Goal: Information Seeking & Learning: Learn about a topic

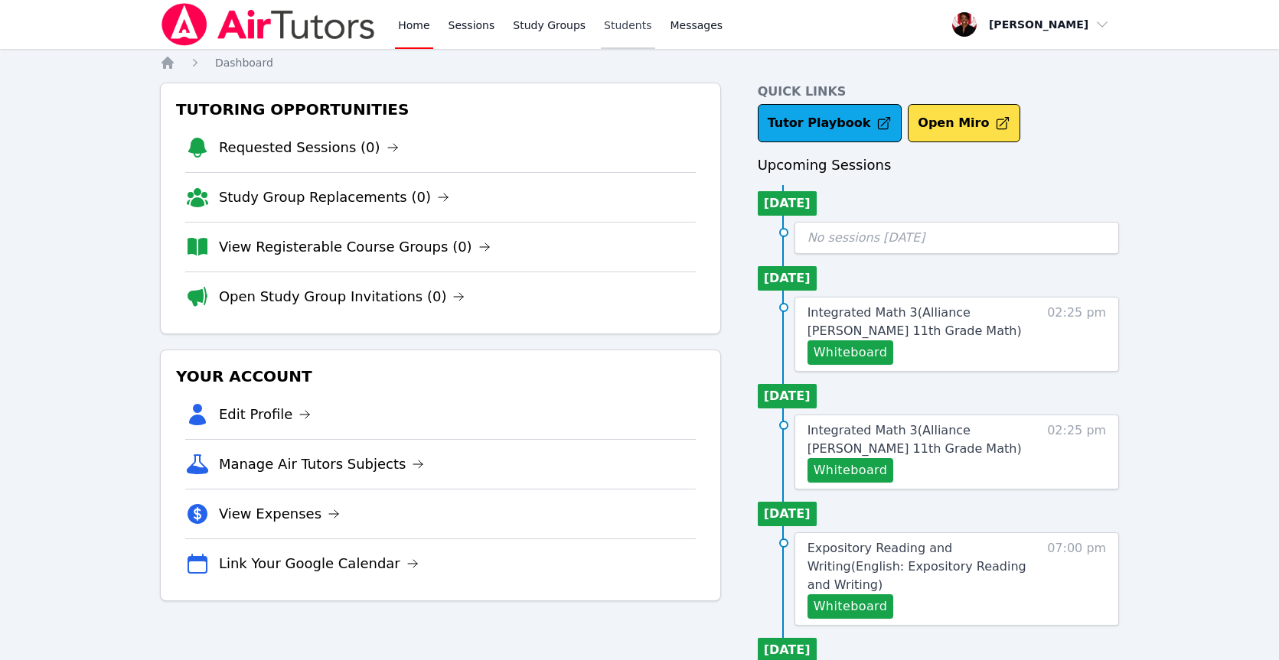
click at [619, 34] on link "Students" at bounding box center [628, 24] width 54 height 49
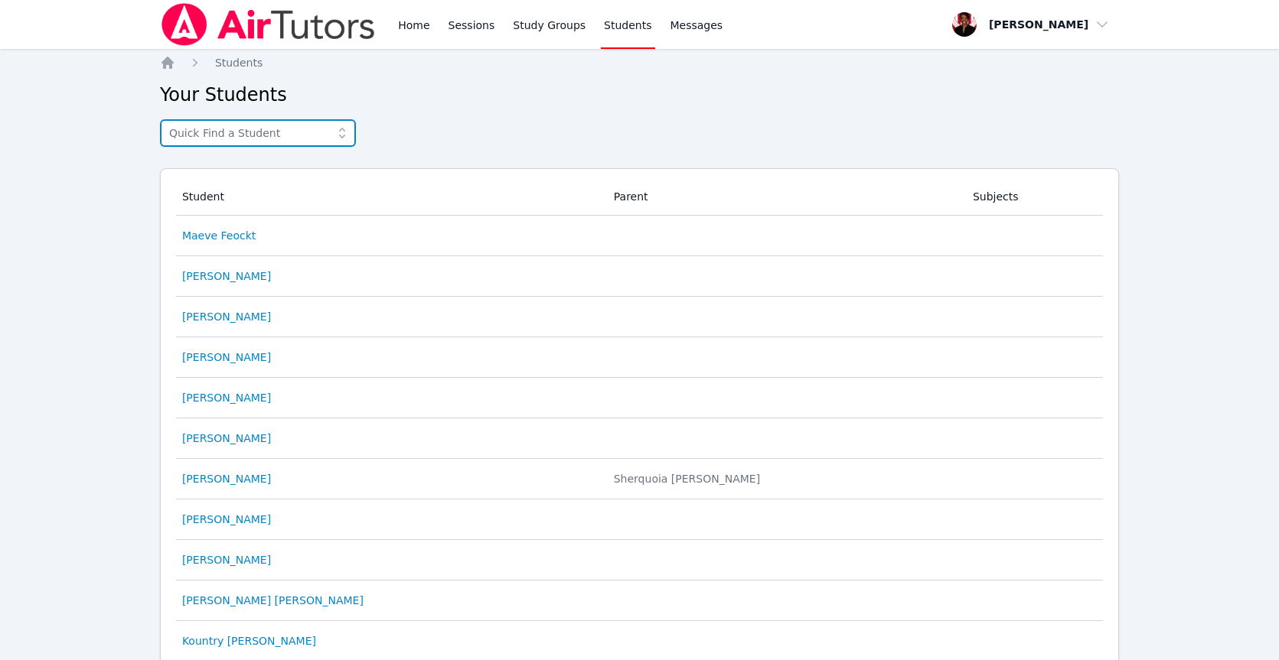
click at [321, 142] on input "text" at bounding box center [258, 133] width 196 height 28
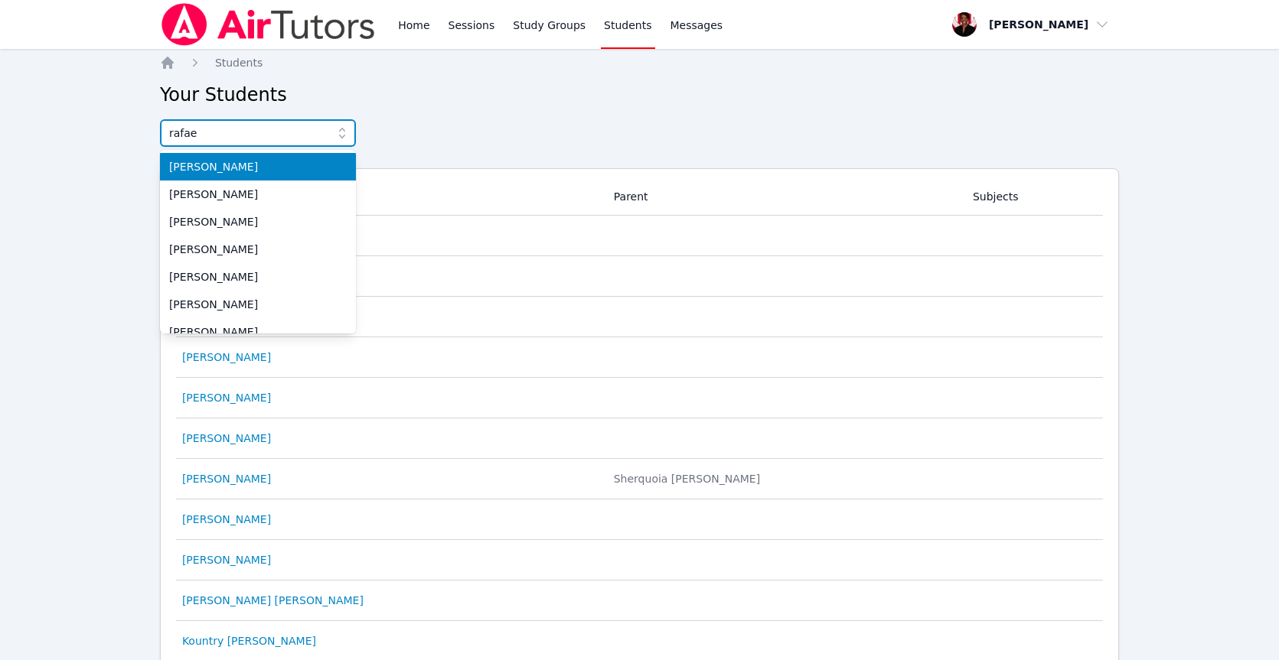
type input "[PERSON_NAME]"
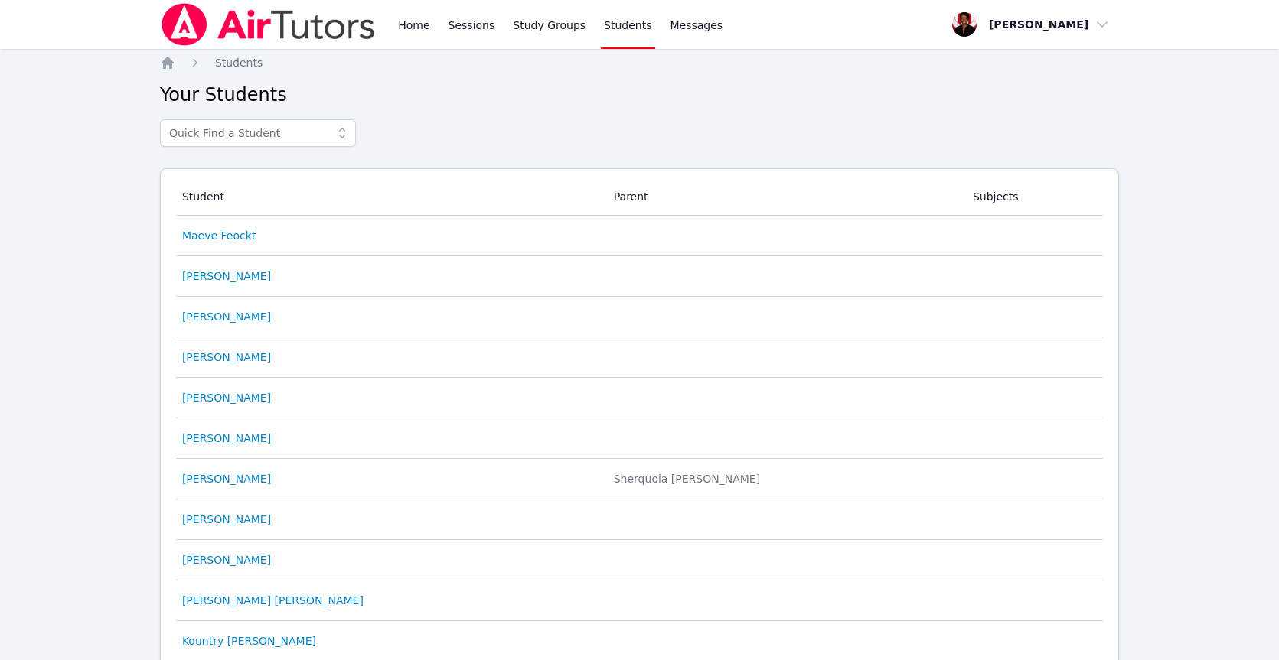
click at [333, 131] on span at bounding box center [342, 133] width 28 height 28
click at [308, 168] on span "Rafael Maravillas" at bounding box center [258, 166] width 178 height 15
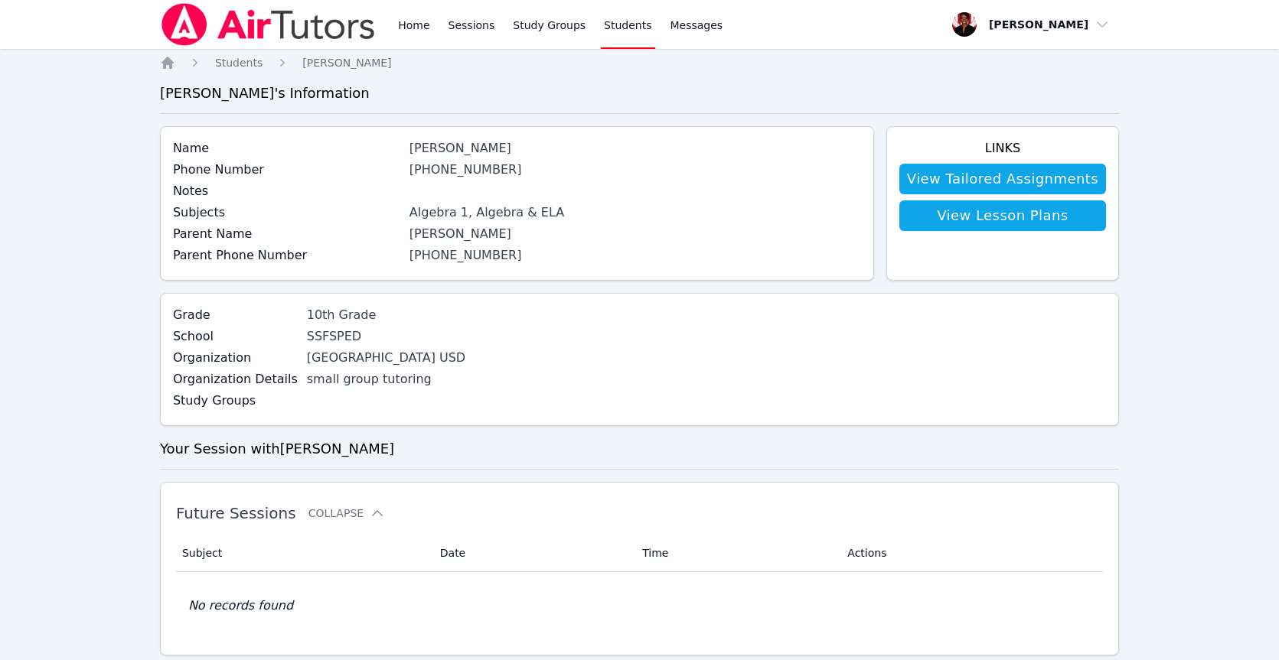
drag, startPoint x: 435, startPoint y: 357, endPoint x: 298, endPoint y: 360, distance: 137.0
click at [307, 360] on div "South San Francisco USD" at bounding box center [430, 358] width 246 height 18
copy div "South San Francisco USD"
click at [225, 67] on span "Students" at bounding box center [238, 63] width 47 height 12
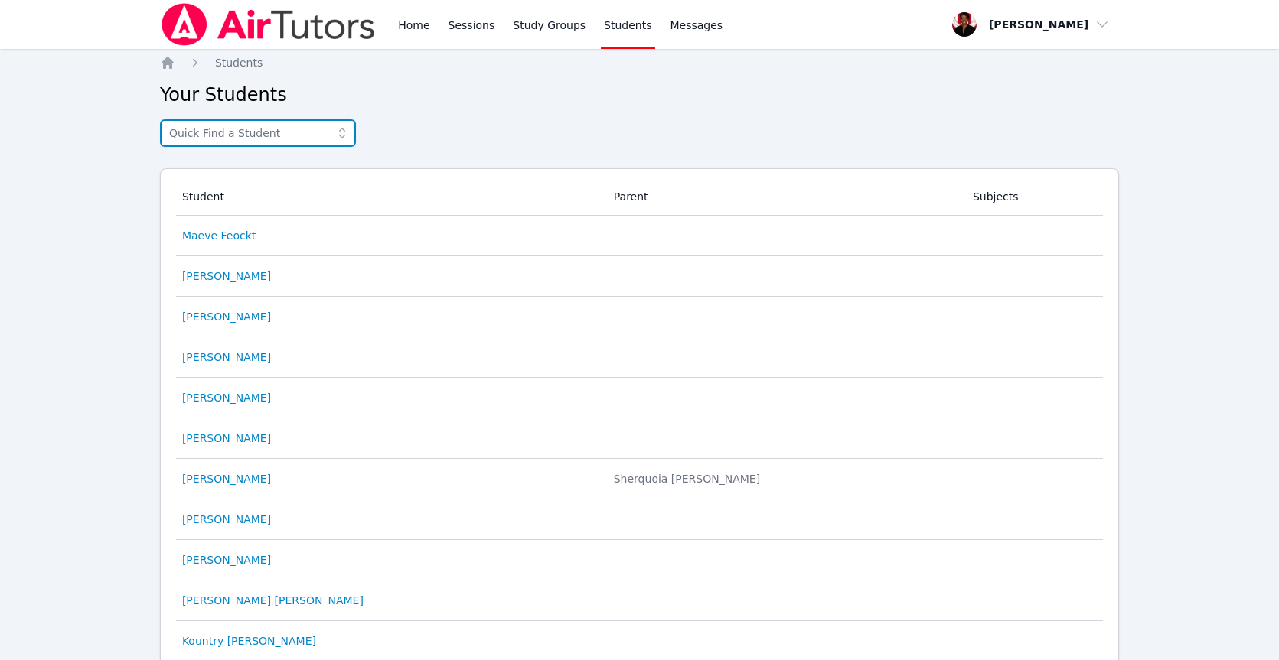
click at [263, 127] on input "text" at bounding box center [258, 133] width 196 height 28
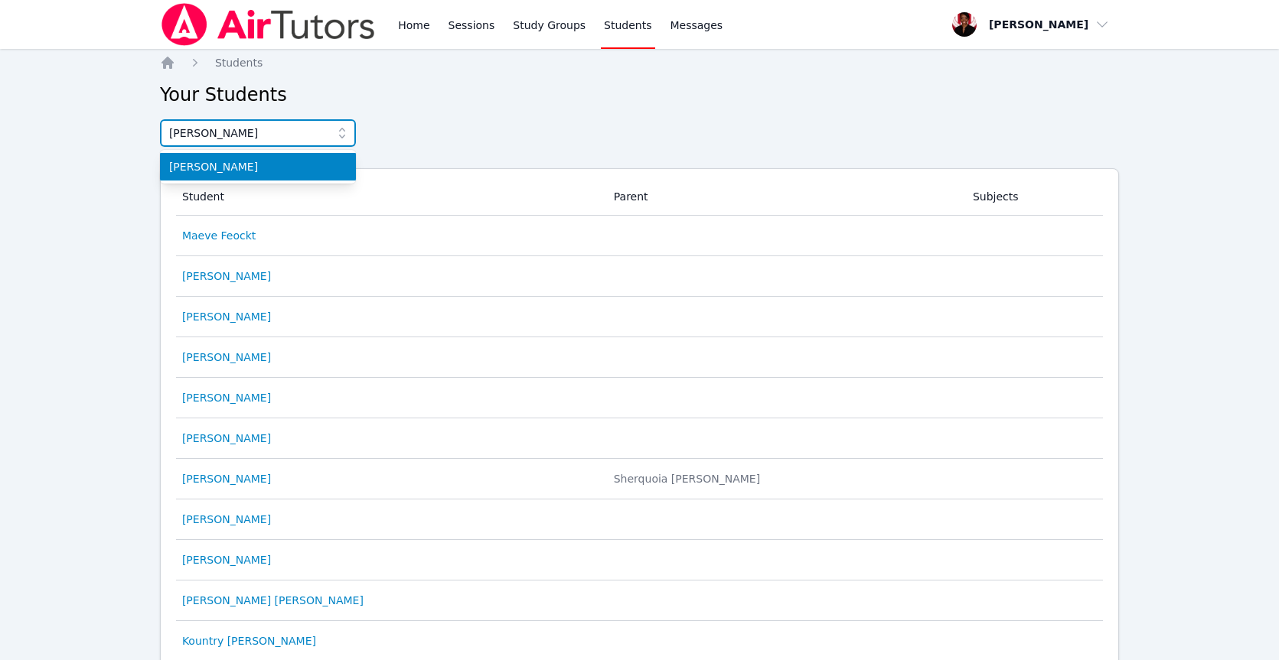
type input "Sonia"
click at [238, 162] on span "Sonia Bhatti" at bounding box center [258, 166] width 178 height 15
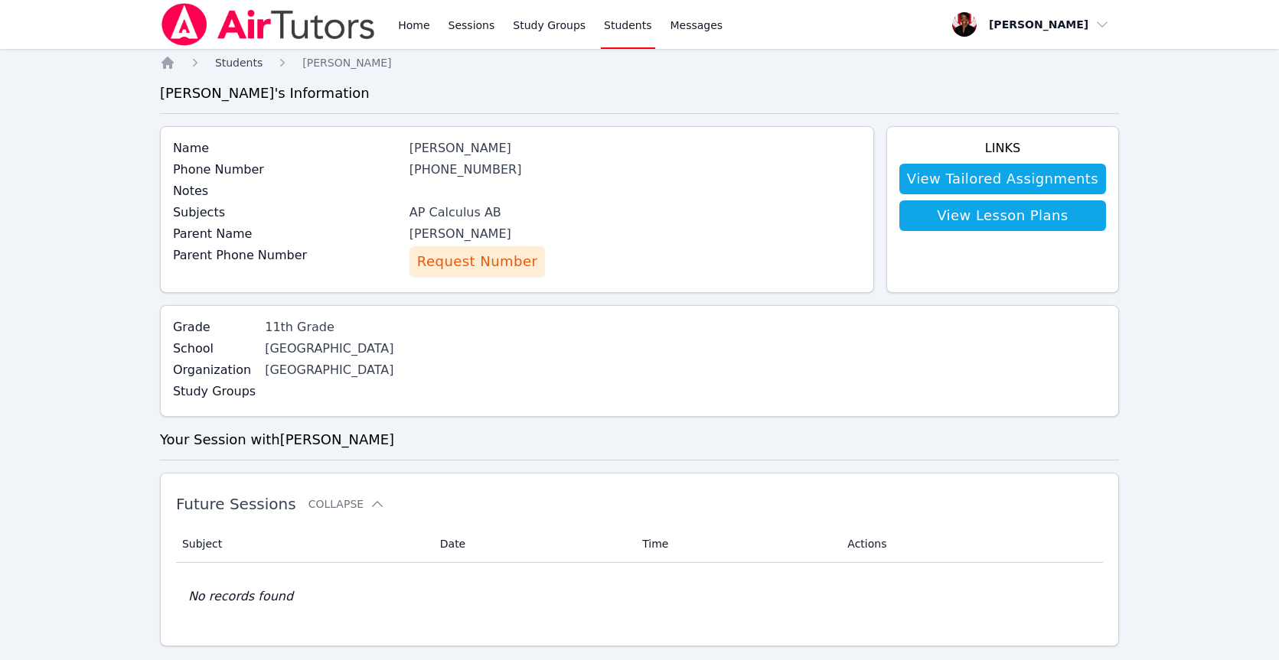
click at [256, 70] on link "Students" at bounding box center [238, 62] width 47 height 15
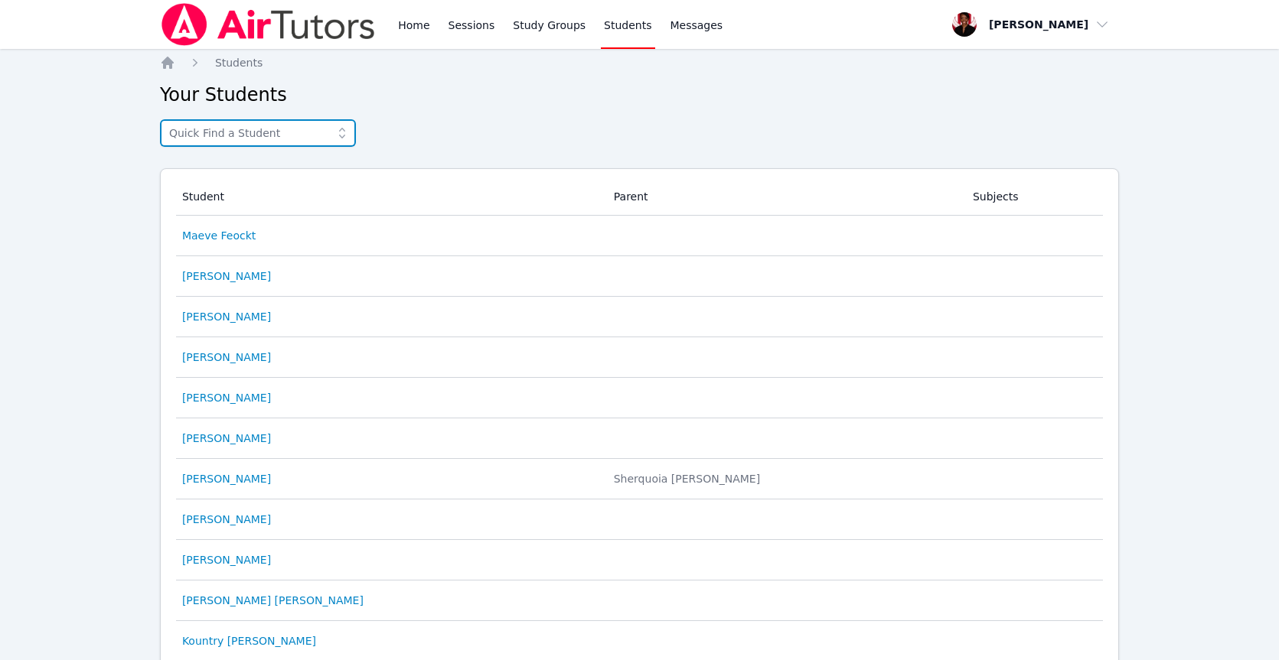
click at [261, 142] on input "text" at bounding box center [258, 133] width 196 height 28
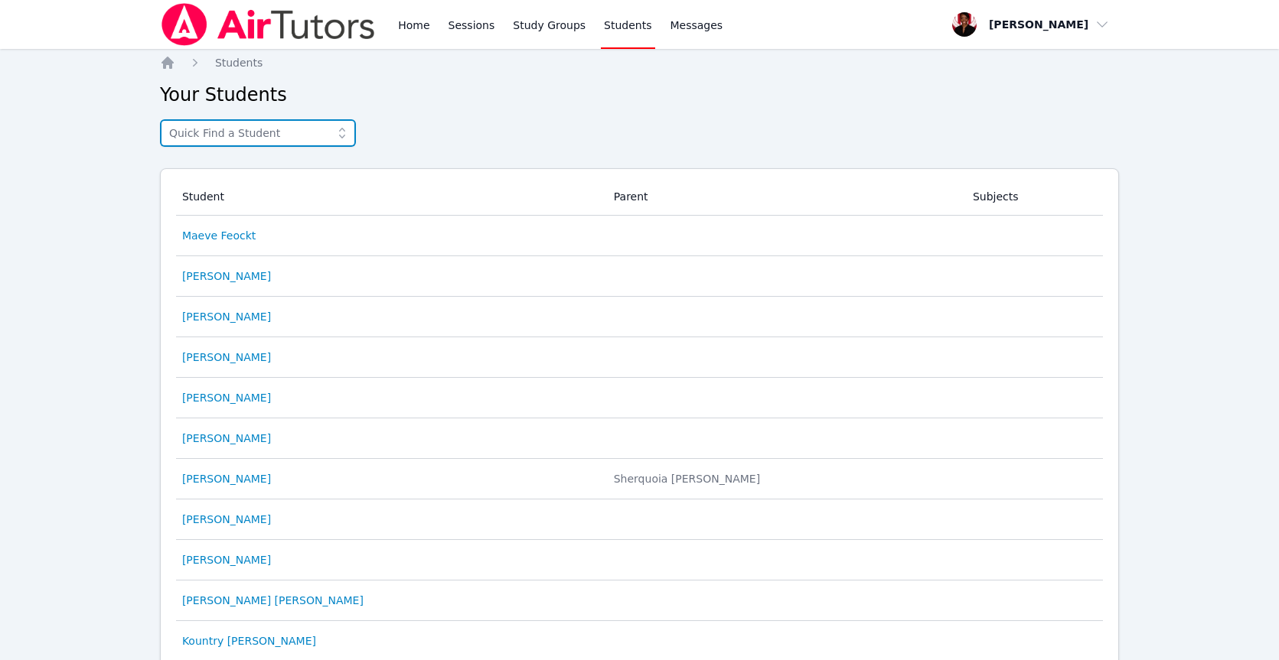
click at [287, 128] on input "text" at bounding box center [258, 133] width 196 height 28
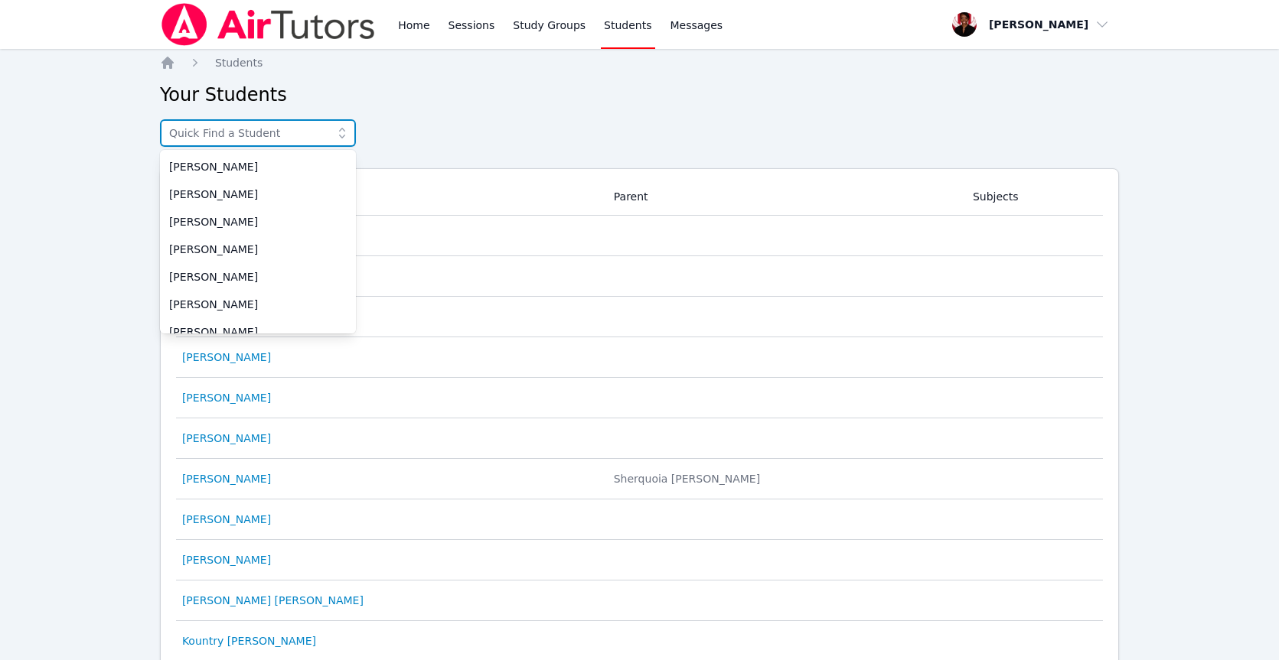
click at [281, 132] on input "text" at bounding box center [258, 133] width 196 height 28
click at [601, 31] on link "Students" at bounding box center [628, 24] width 54 height 49
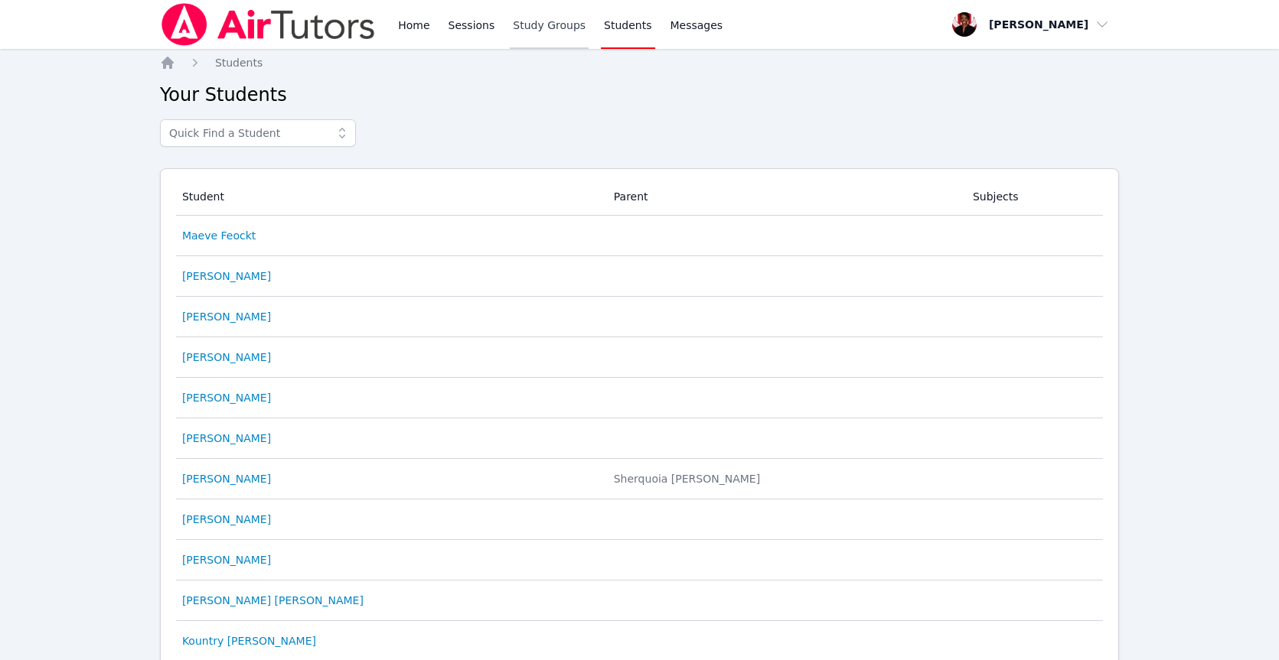
click at [565, 31] on link "Study Groups" at bounding box center [549, 24] width 79 height 49
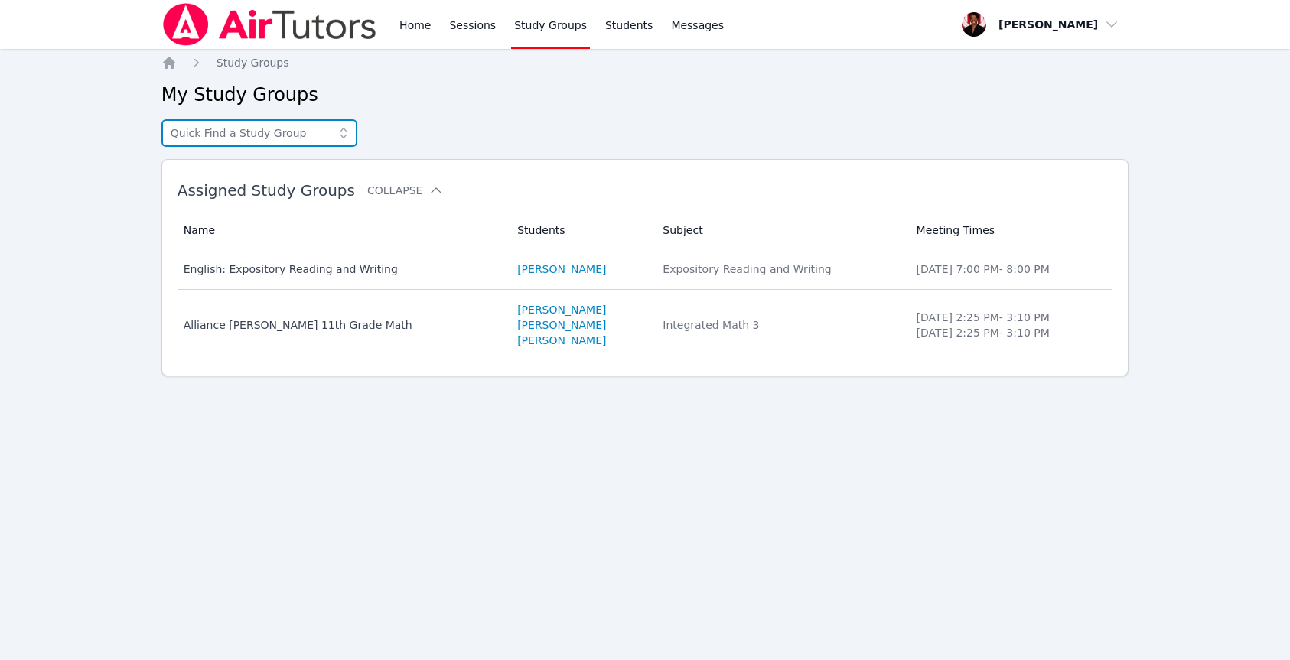
click at [295, 126] on input "text" at bounding box center [259, 133] width 196 height 28
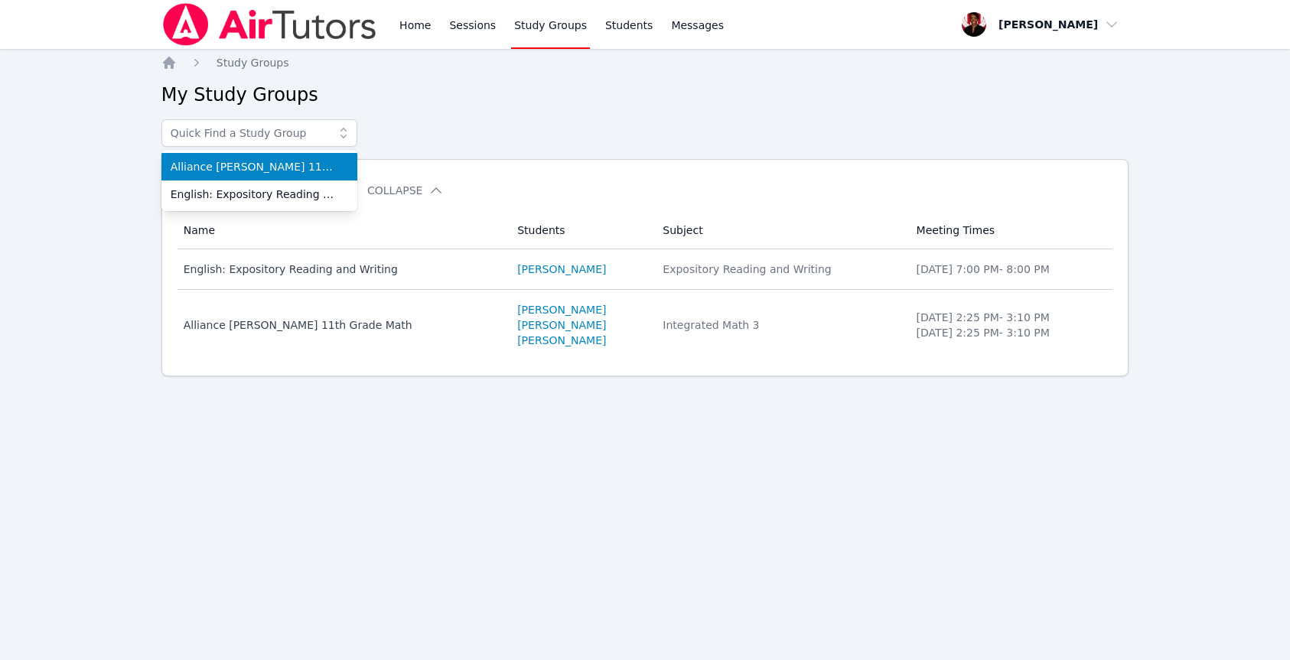
click at [455, 126] on div "Alliance McKinzie 11th Grade Math English: Expository Reading and Writing" at bounding box center [645, 133] width 968 height 28
click at [483, 34] on link "Sessions" at bounding box center [472, 24] width 53 height 49
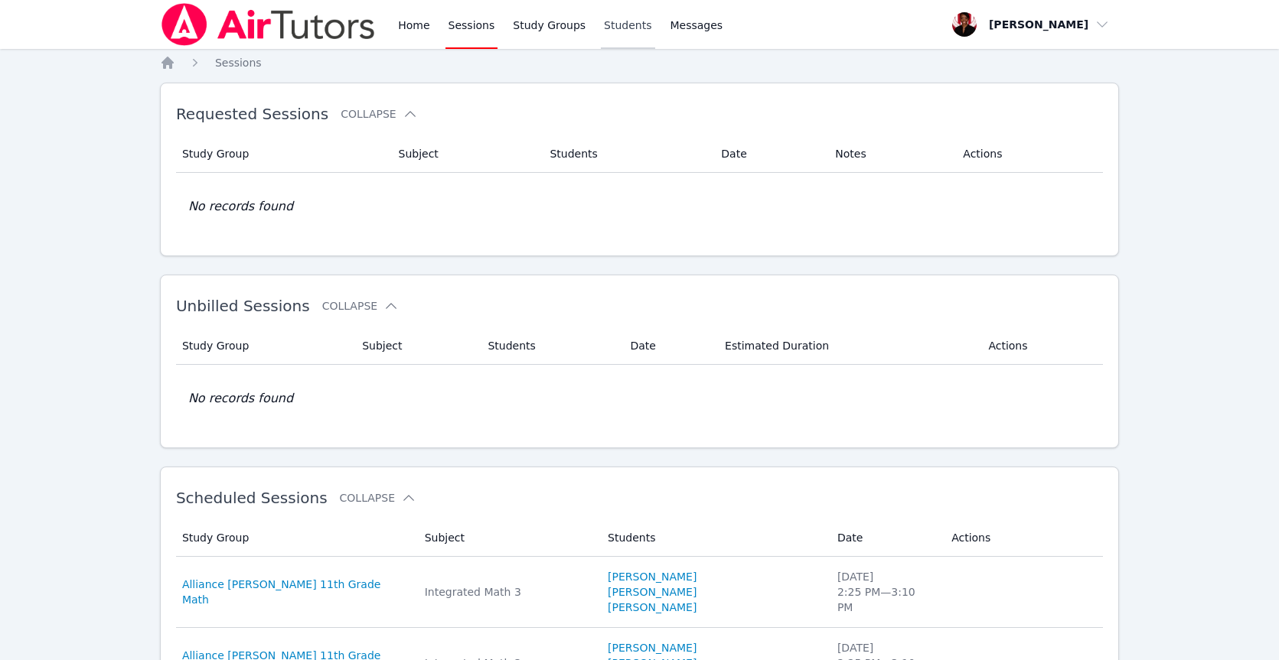
click at [609, 24] on link "Students" at bounding box center [628, 24] width 54 height 49
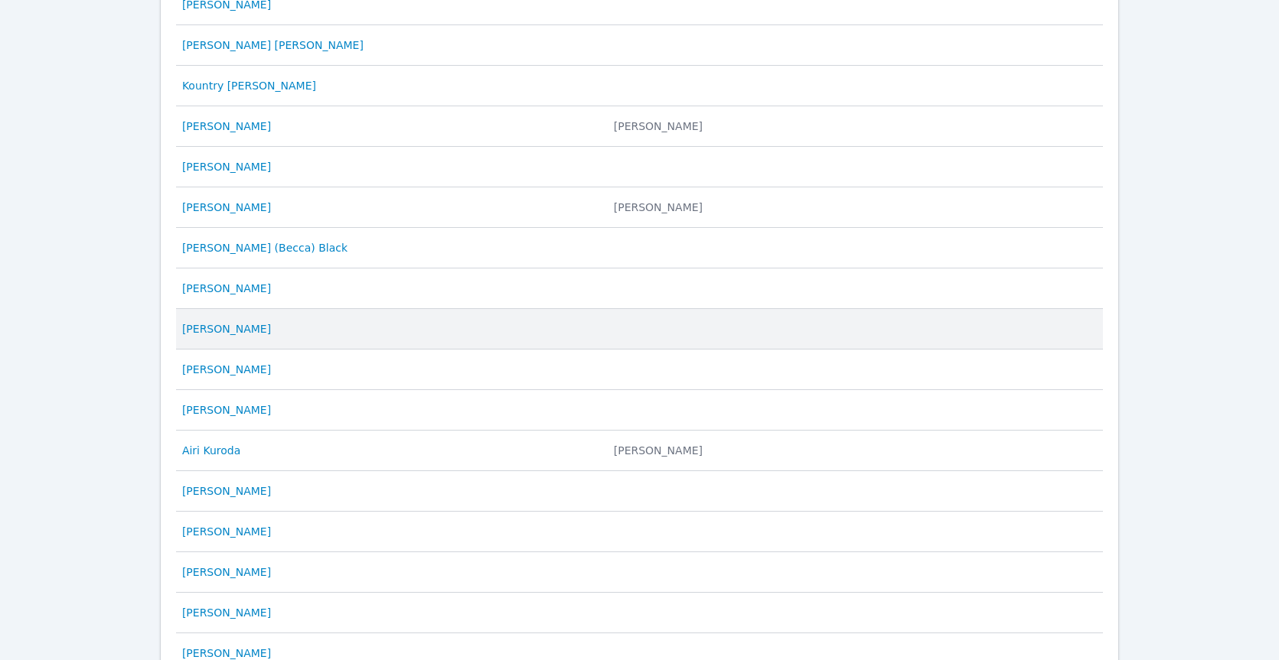
scroll to position [663, 0]
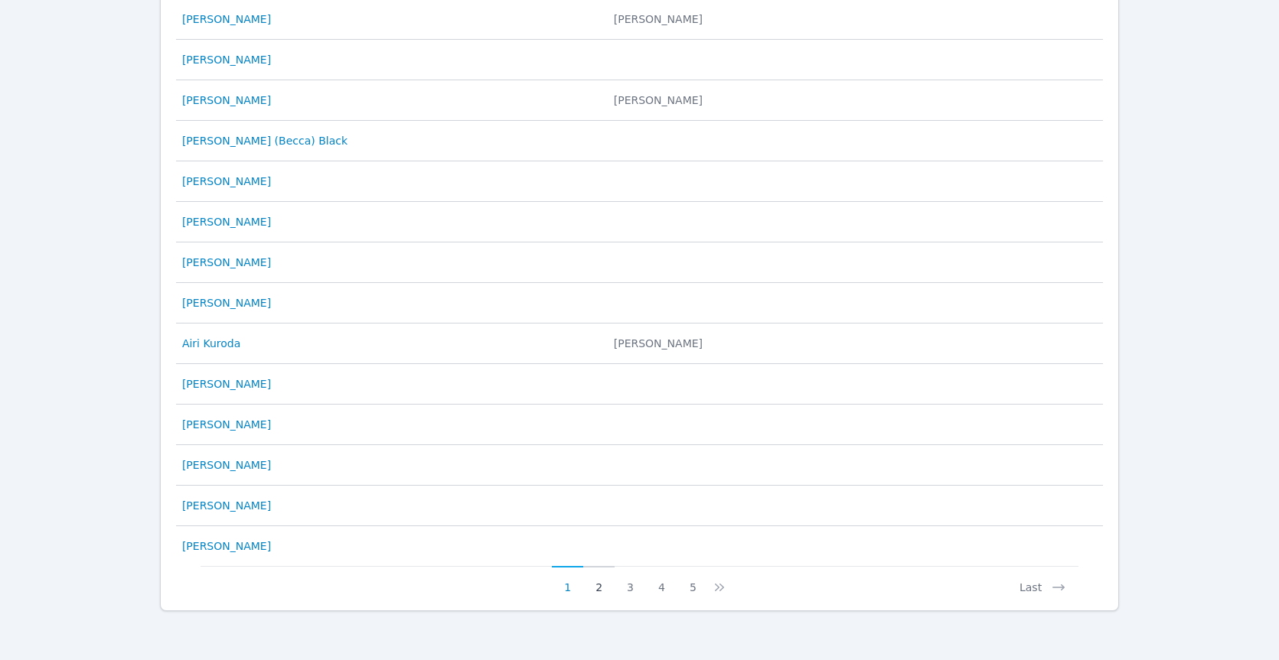
click at [598, 587] on button "2" at bounding box center [598, 580] width 31 height 29
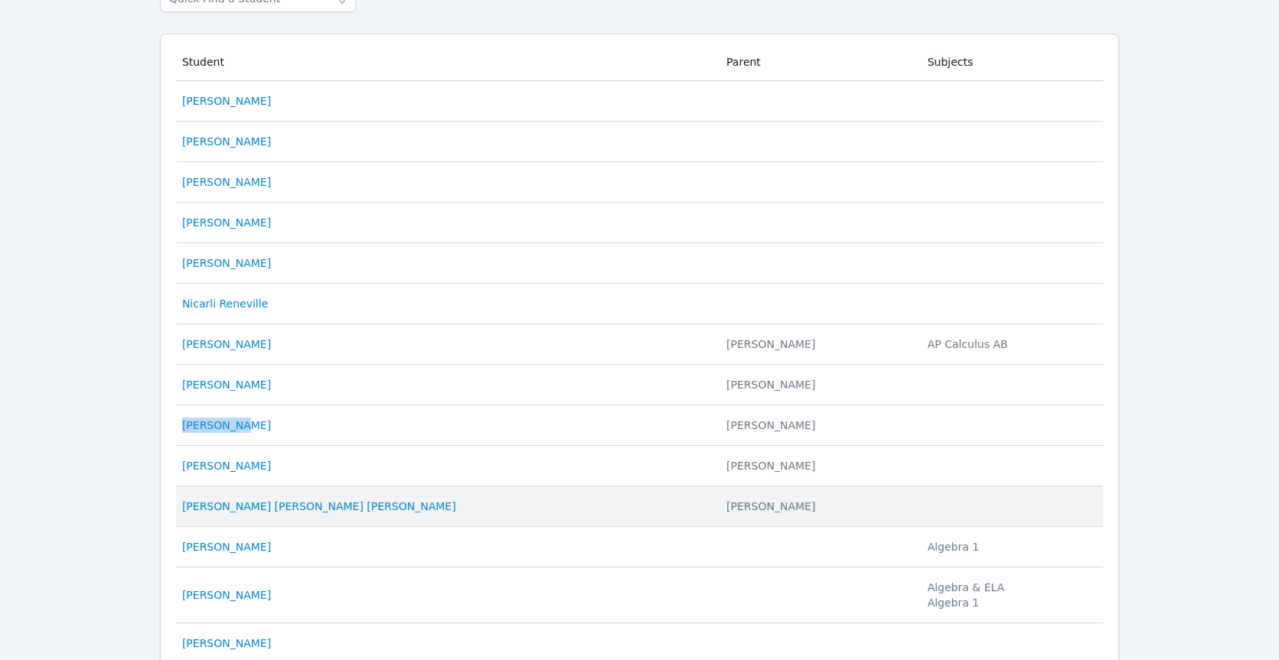
scroll to position [678, 0]
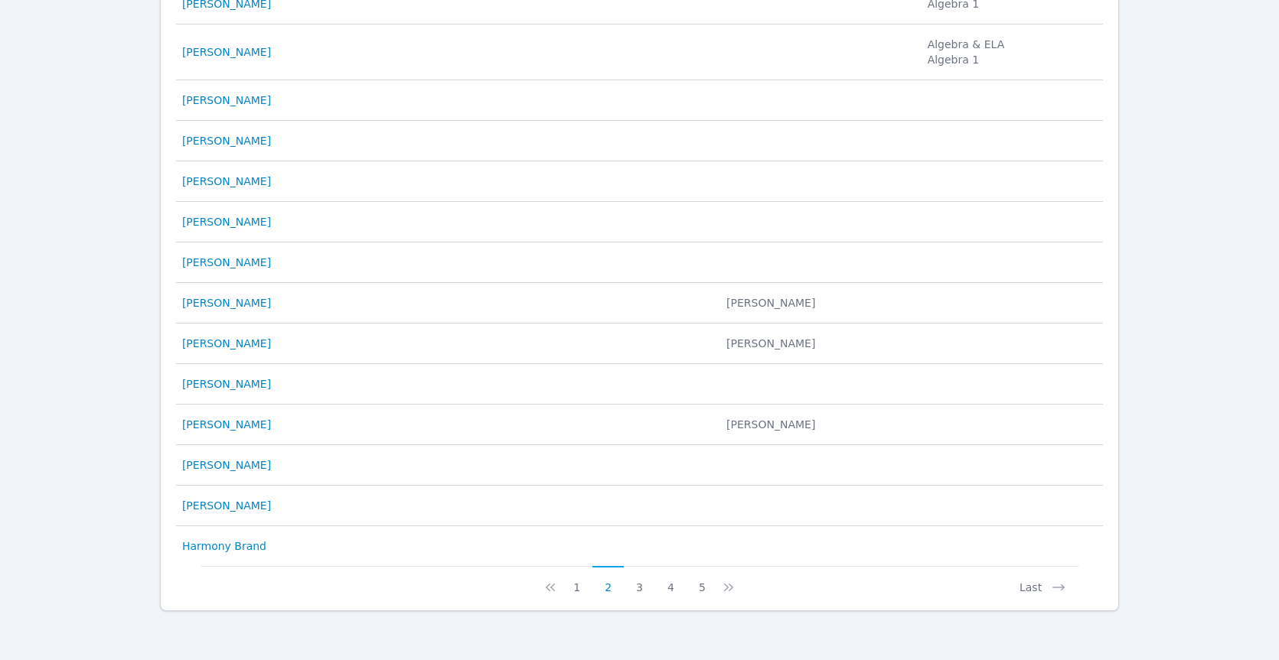
click at [644, 594] on button "3" at bounding box center [639, 580] width 31 height 29
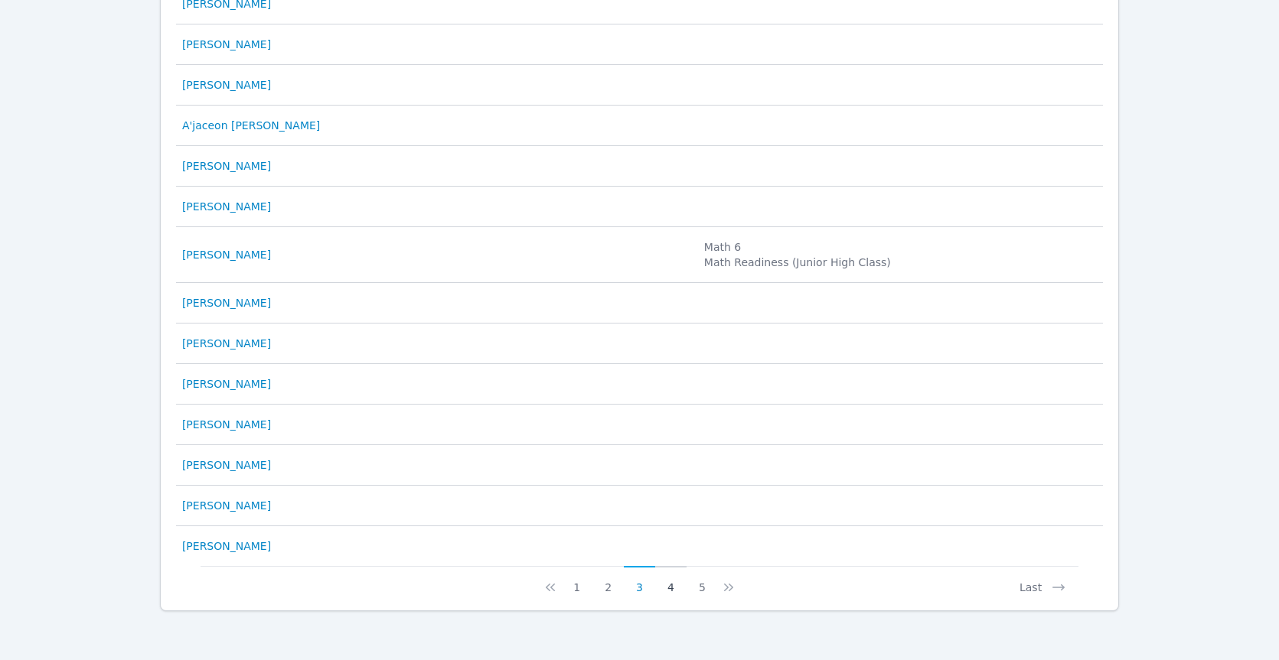
click at [675, 591] on button "4" at bounding box center [670, 580] width 31 height 29
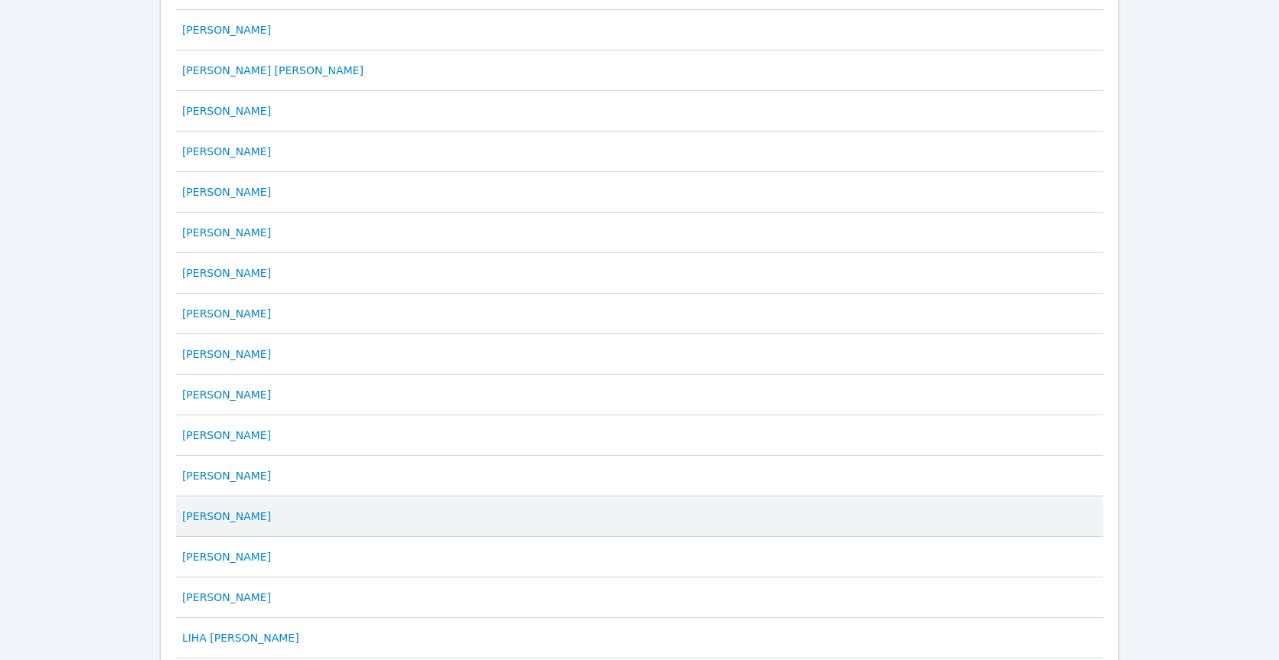
scroll to position [663, 0]
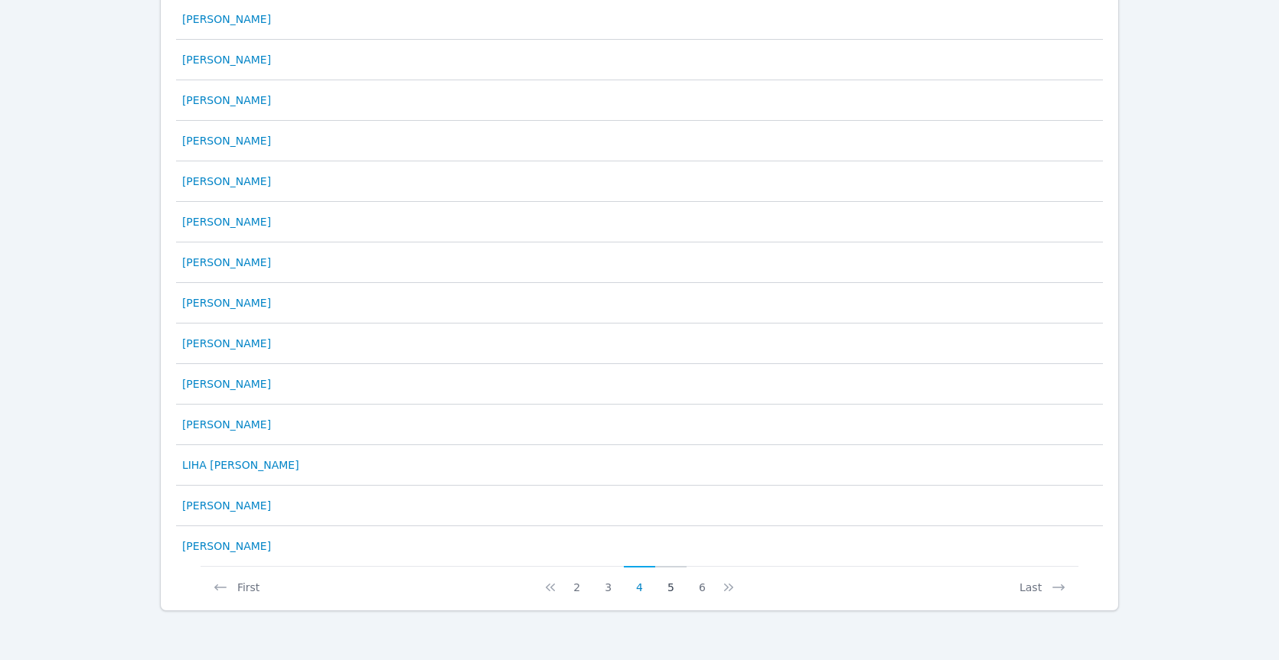
click at [671, 588] on button "5" at bounding box center [670, 580] width 31 height 29
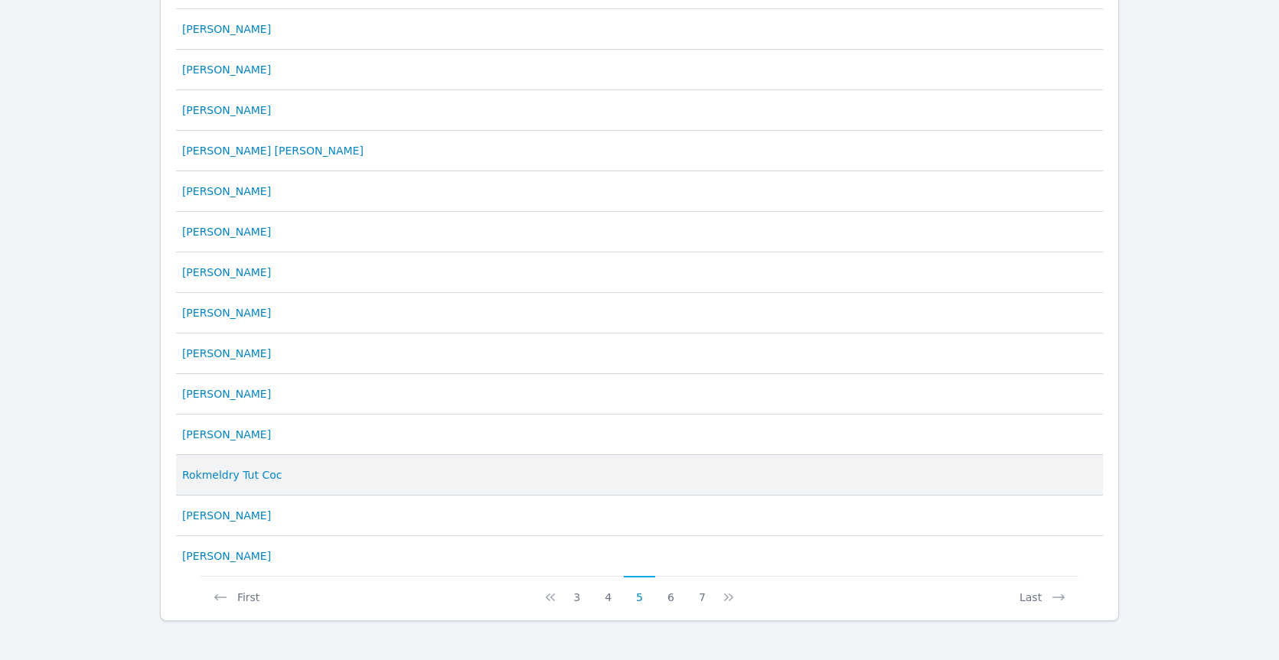
scroll to position [654, 0]
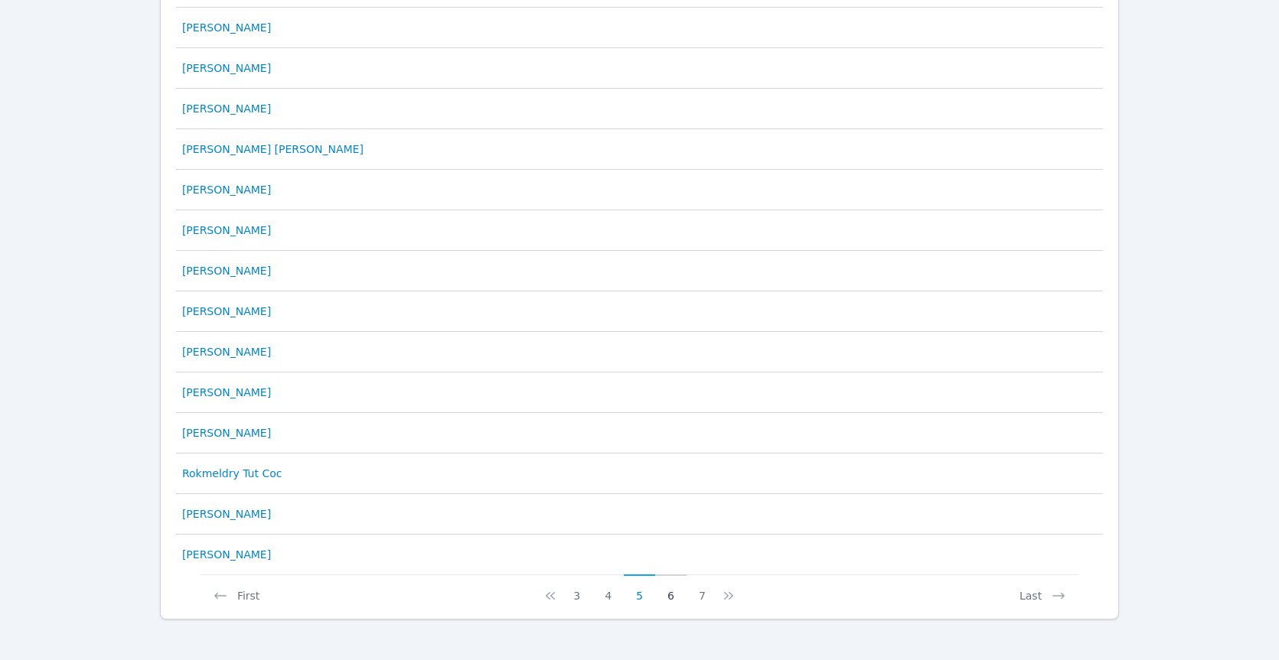
click at [677, 598] on button "6" at bounding box center [670, 589] width 31 height 29
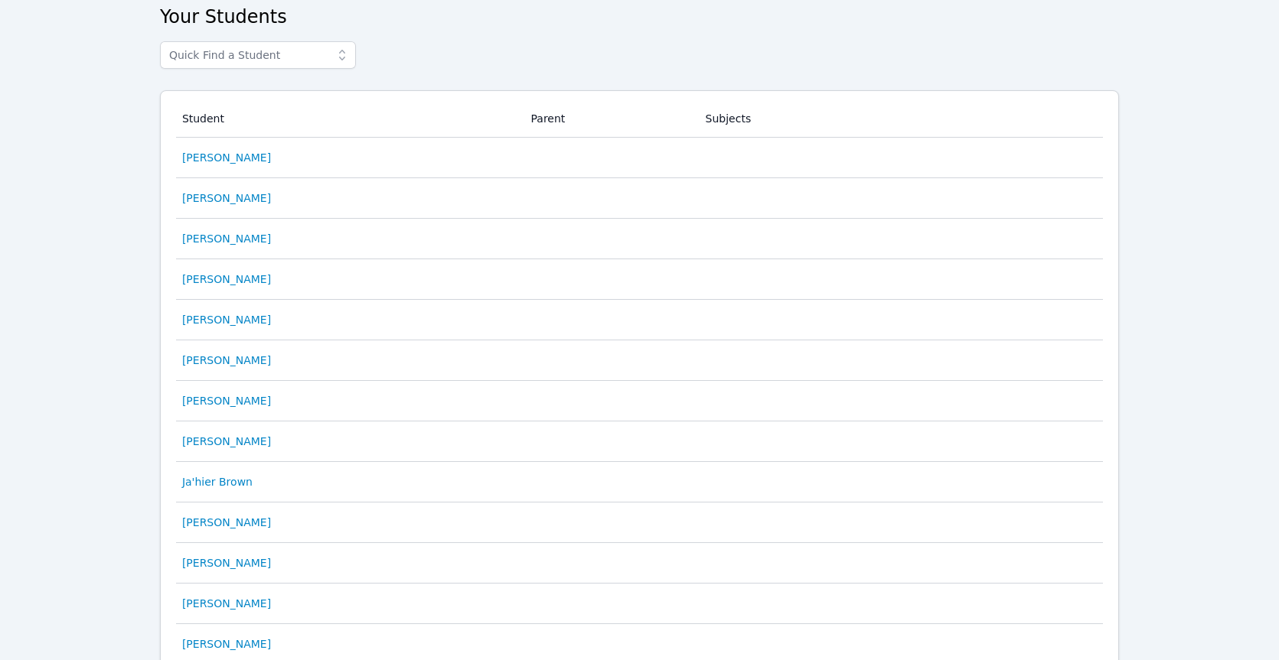
scroll to position [678, 0]
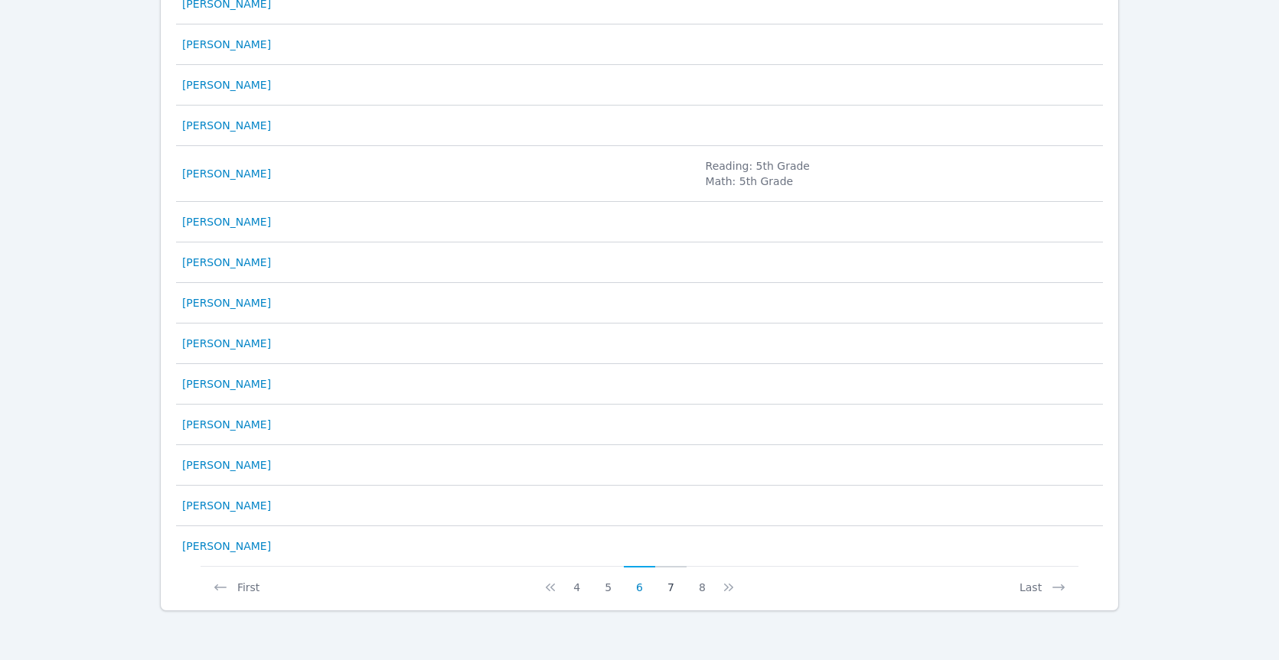
click at [680, 590] on button "7" at bounding box center [670, 580] width 31 height 29
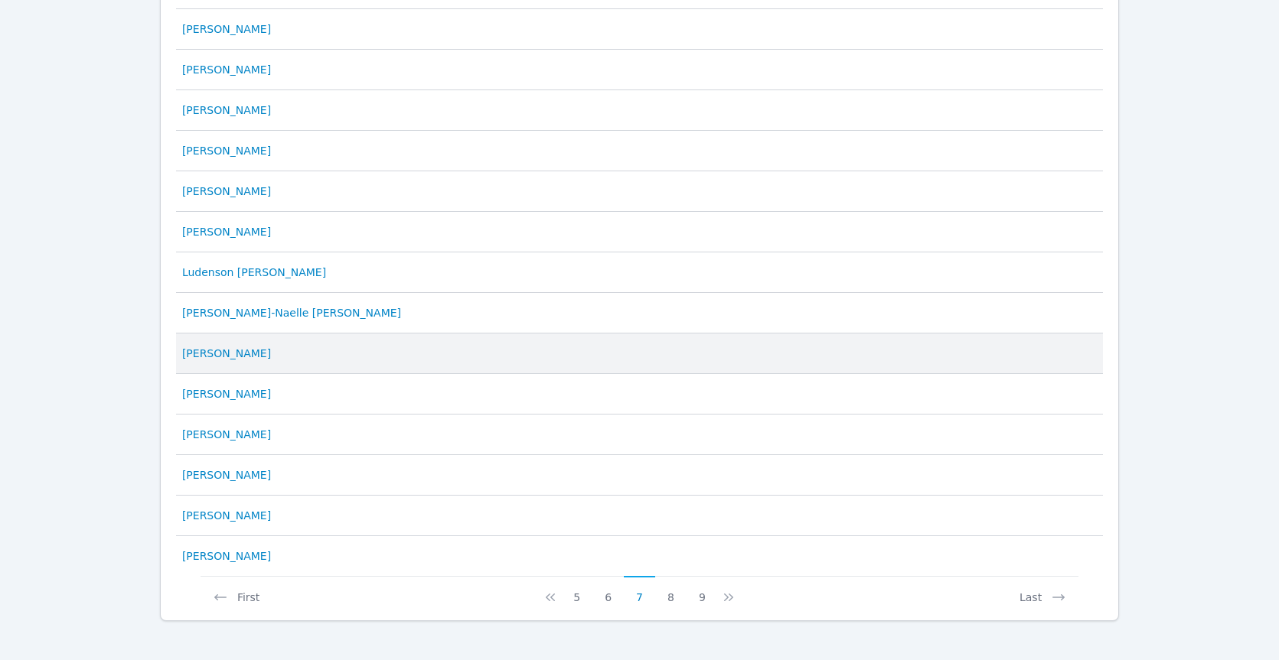
scroll to position [663, 0]
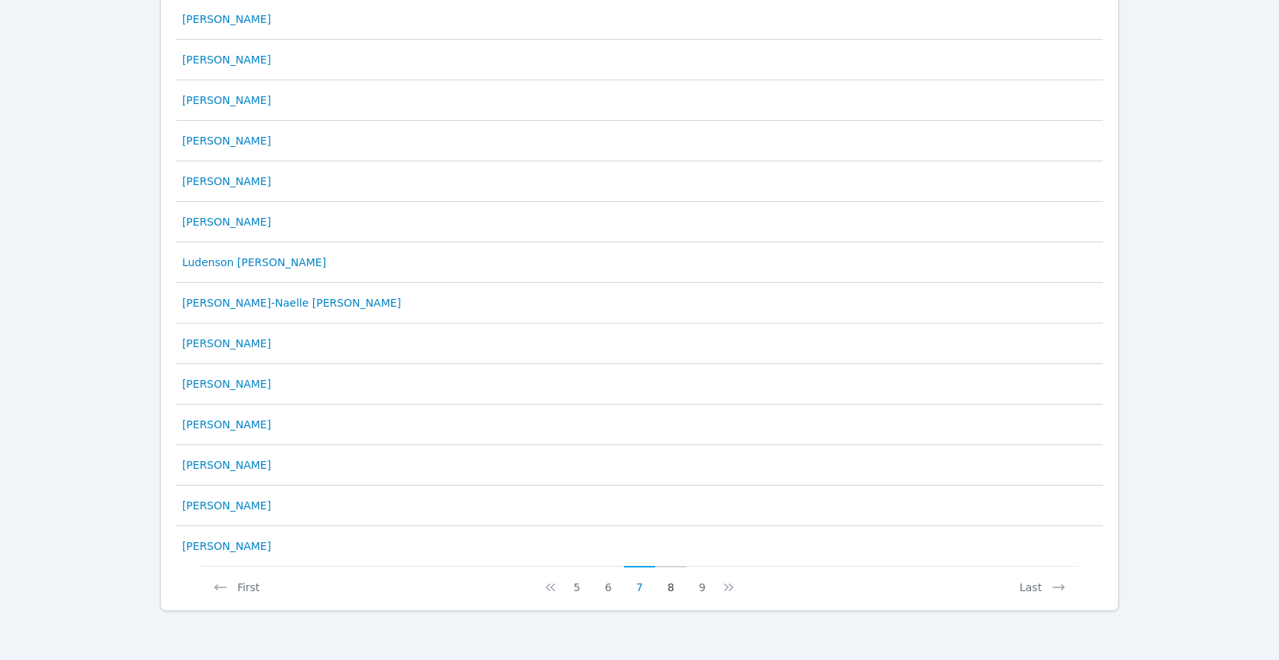
click at [671, 592] on button "8" at bounding box center [670, 580] width 31 height 29
click at [676, 591] on button "9" at bounding box center [667, 580] width 31 height 29
click at [673, 592] on button "10" at bounding box center [667, 580] width 38 height 29
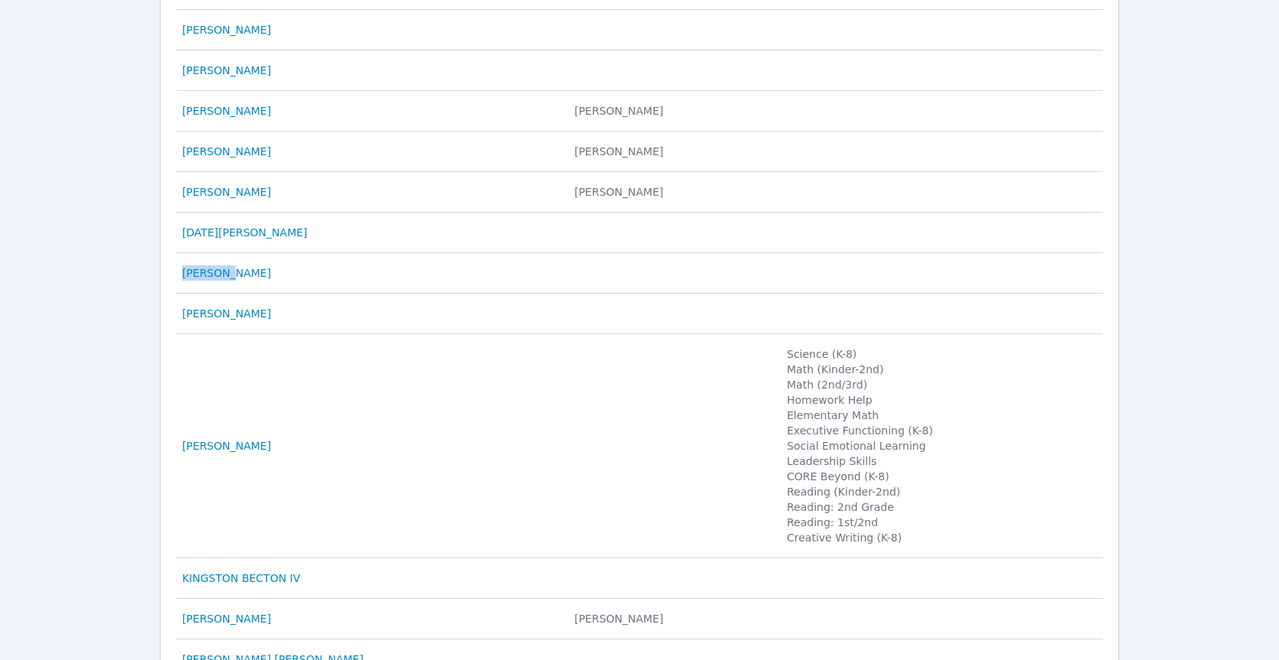
scroll to position [846, 0]
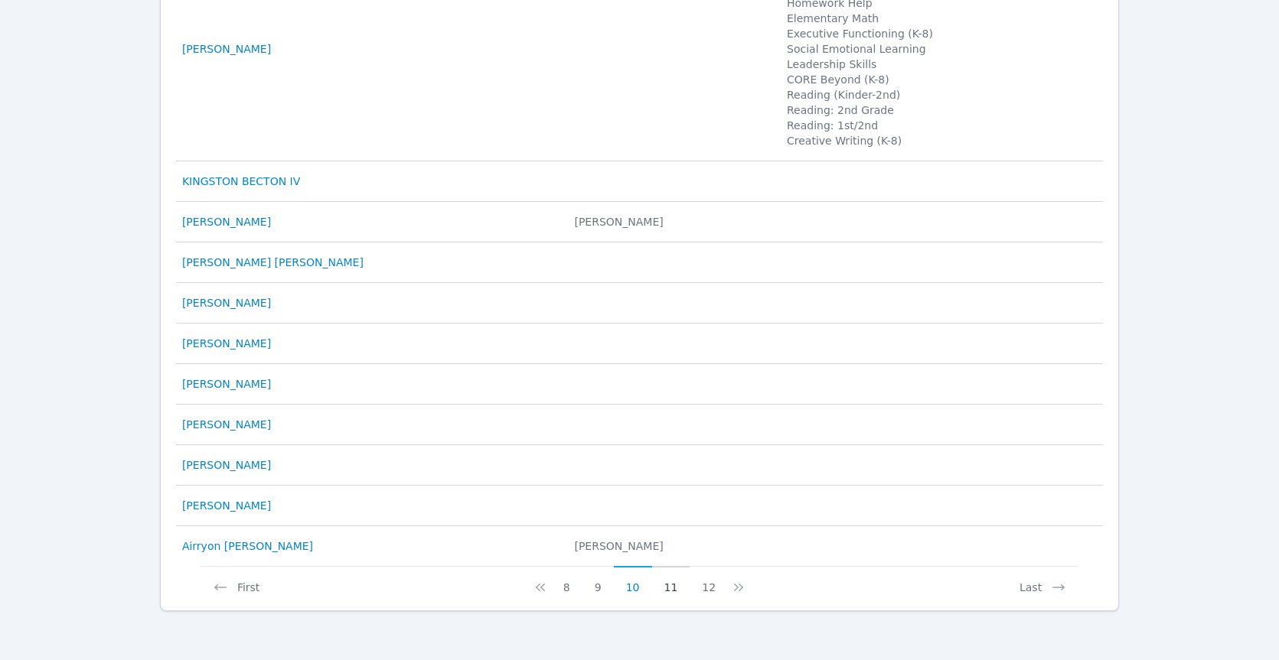
click at [667, 588] on button "11" at bounding box center [671, 580] width 38 height 29
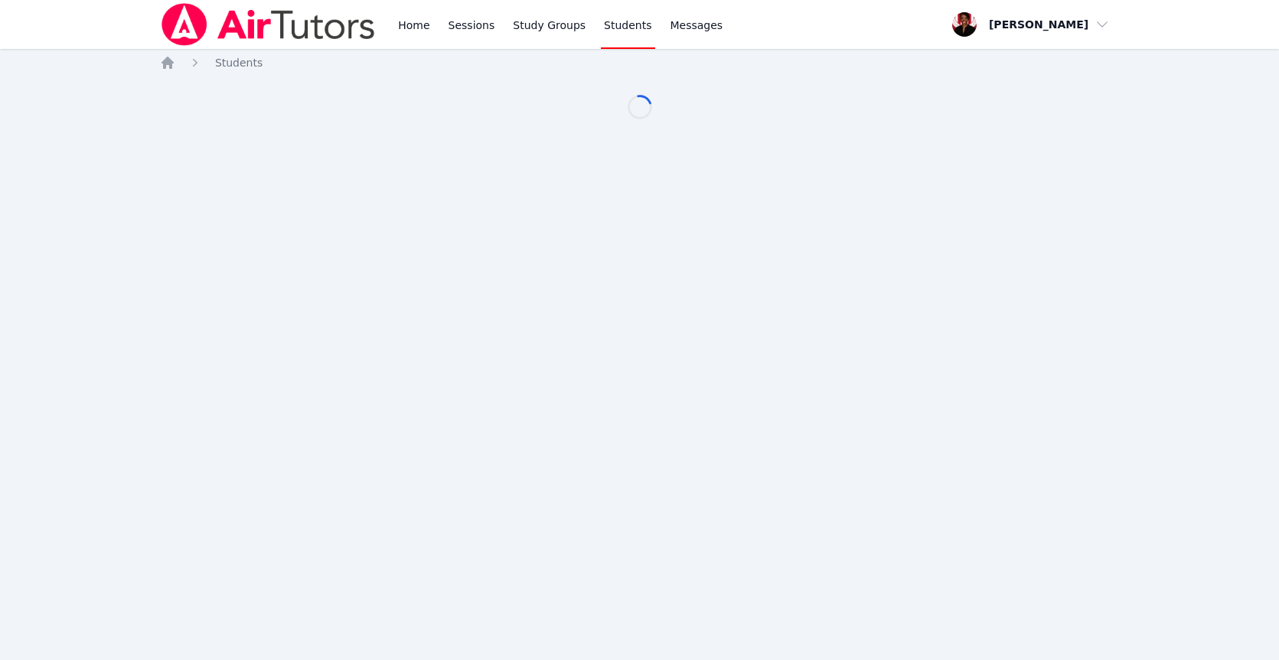
scroll to position [0, 0]
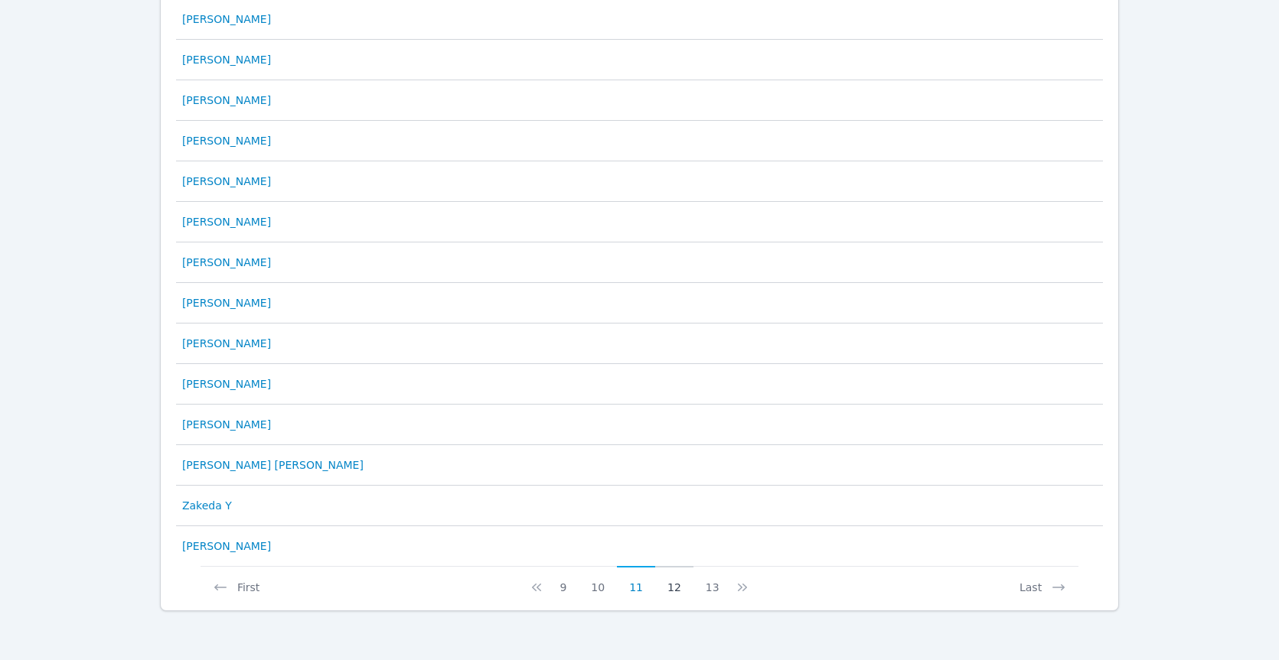
click at [676, 587] on button "12" at bounding box center [674, 580] width 38 height 29
click at [680, 591] on button "13" at bounding box center [677, 580] width 38 height 29
click at [710, 591] on button "15" at bounding box center [715, 580] width 38 height 29
click at [676, 594] on button "16" at bounding box center [677, 580] width 38 height 29
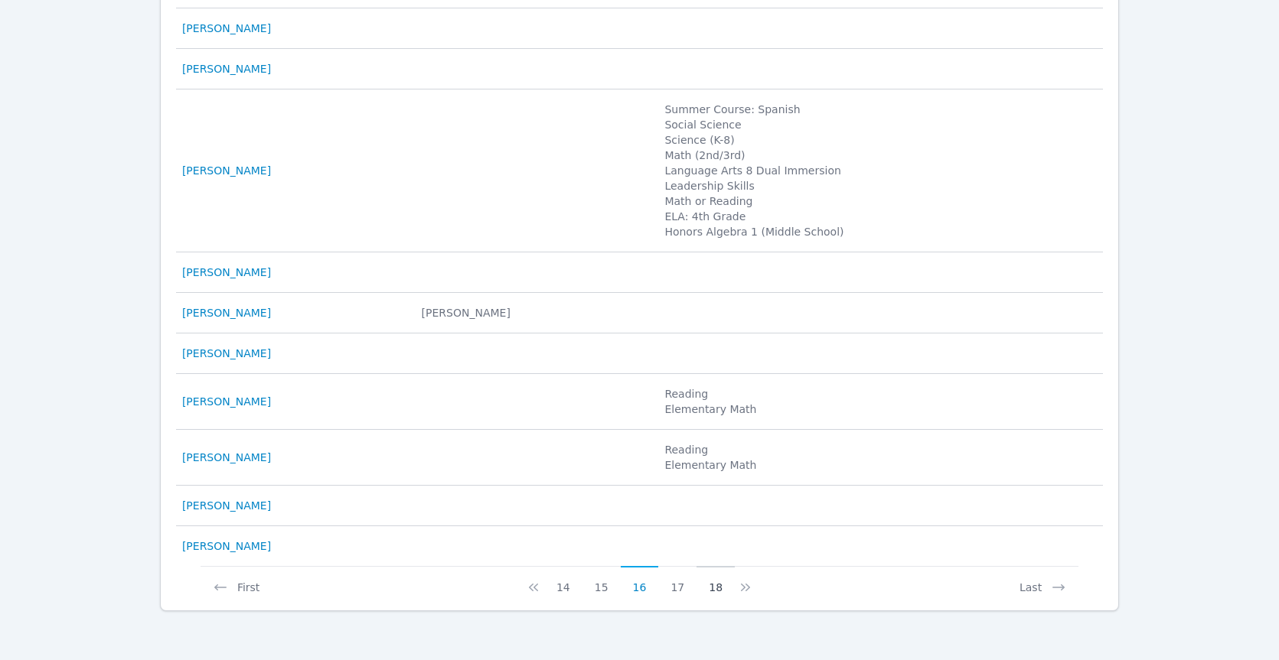
click at [724, 591] on button "18" at bounding box center [715, 580] width 38 height 29
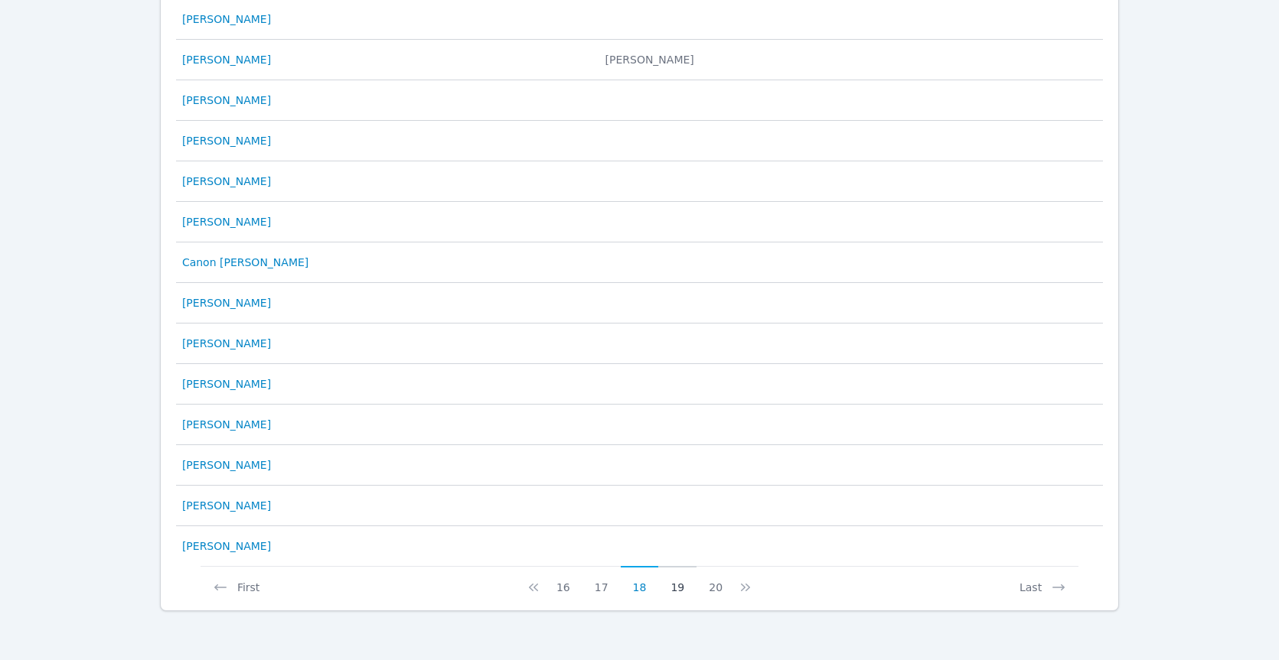
click at [683, 590] on button "19" at bounding box center [677, 580] width 38 height 29
click at [696, 592] on button "21" at bounding box center [715, 580] width 38 height 29
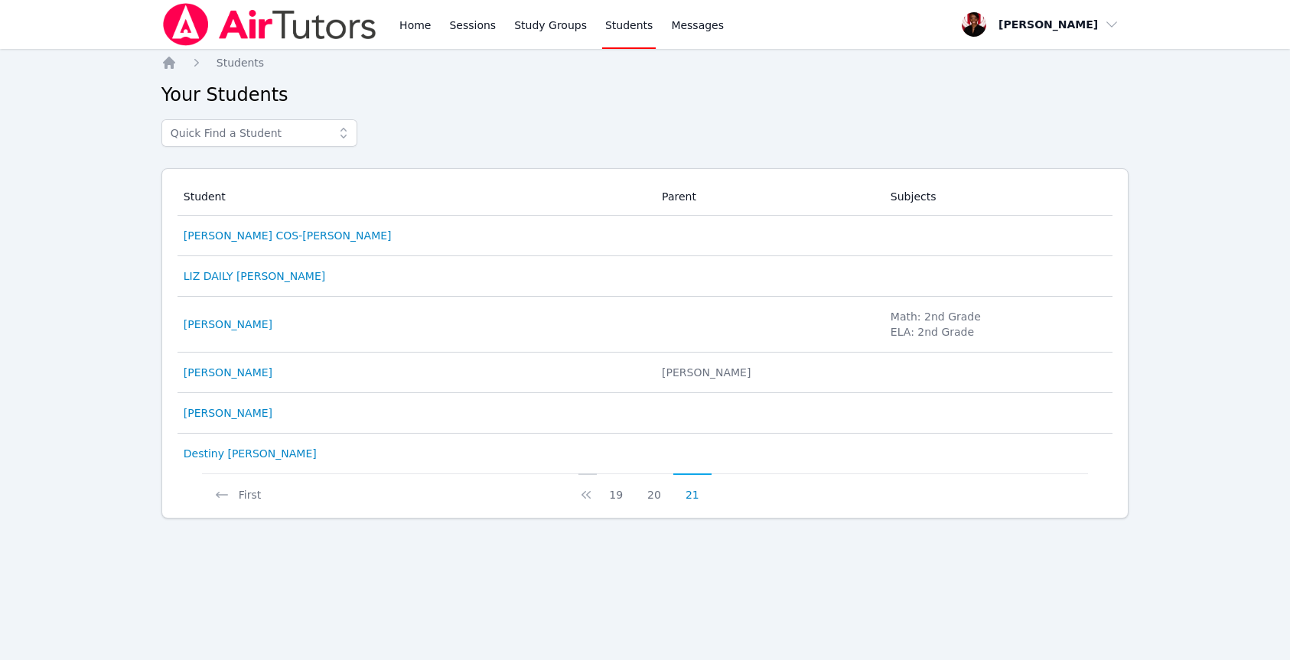
click at [591, 493] on icon at bounding box center [586, 495] width 9 height 8
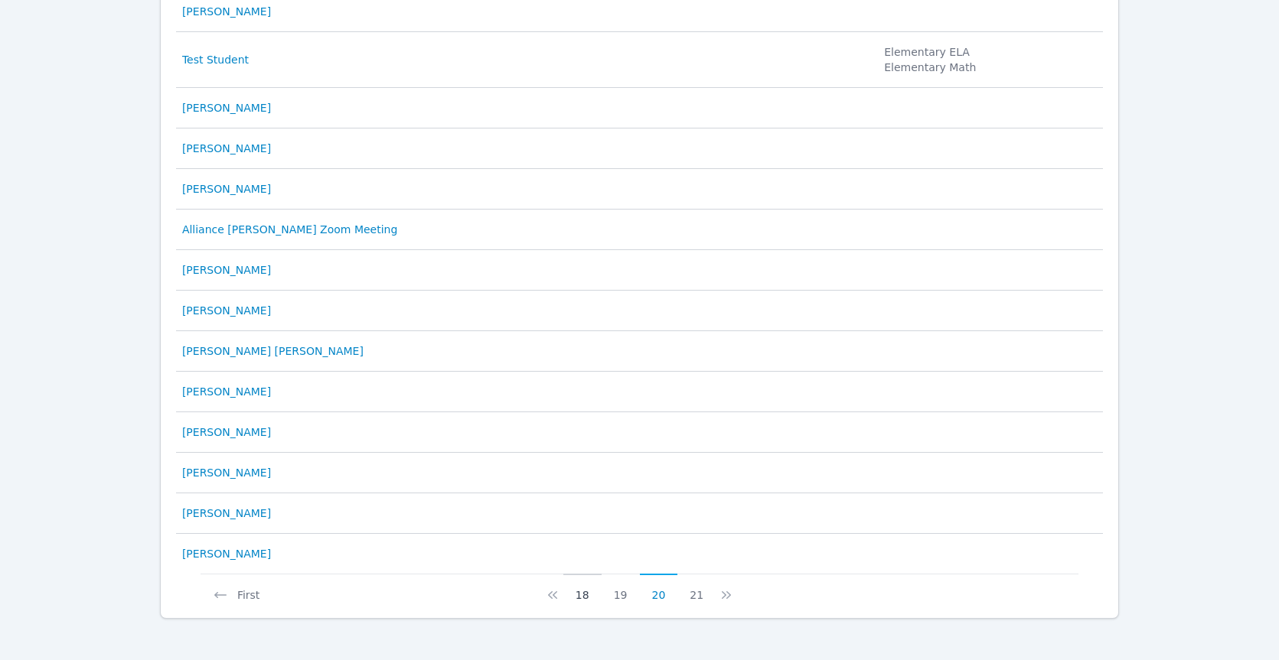
click at [579, 592] on button "18" at bounding box center [582, 588] width 38 height 29
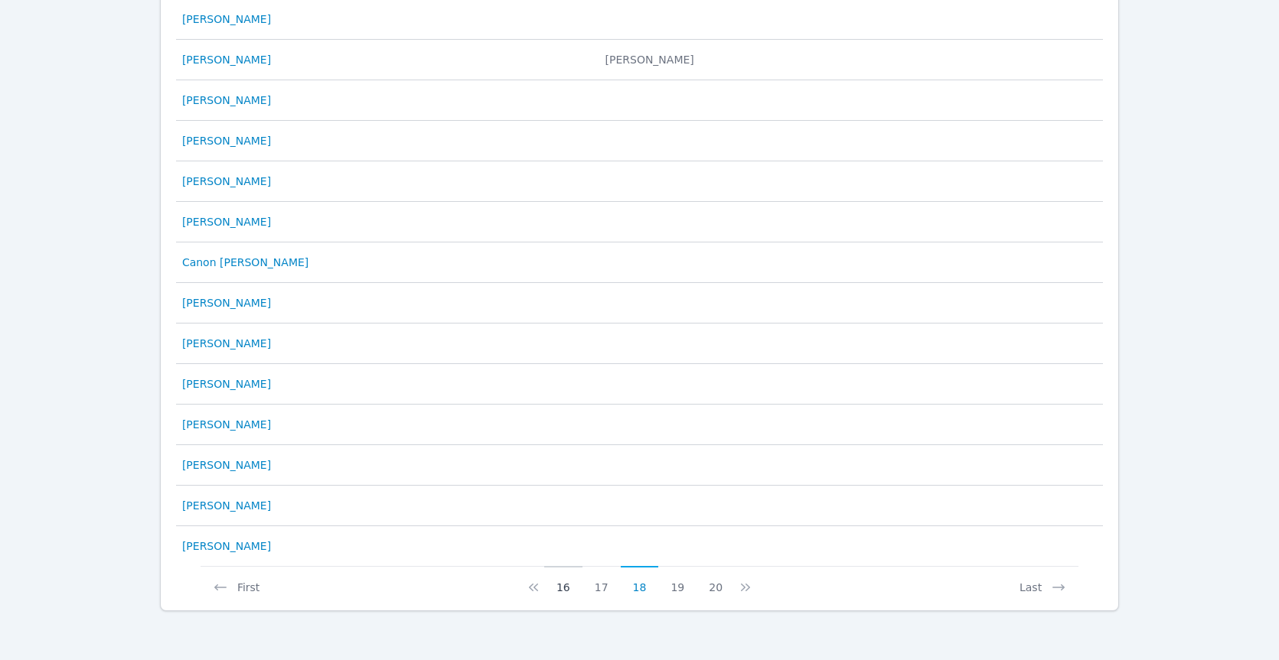
click at [565, 587] on button "16" at bounding box center [563, 580] width 38 height 29
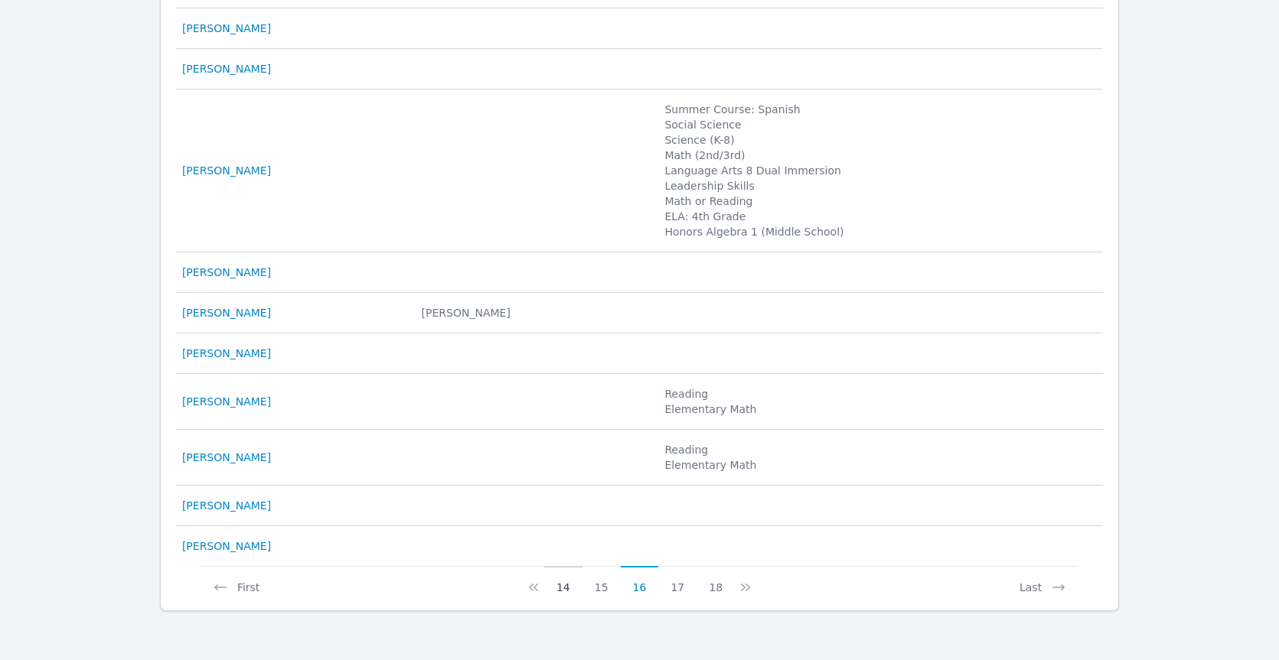
click at [562, 585] on button "14" at bounding box center [563, 580] width 38 height 29
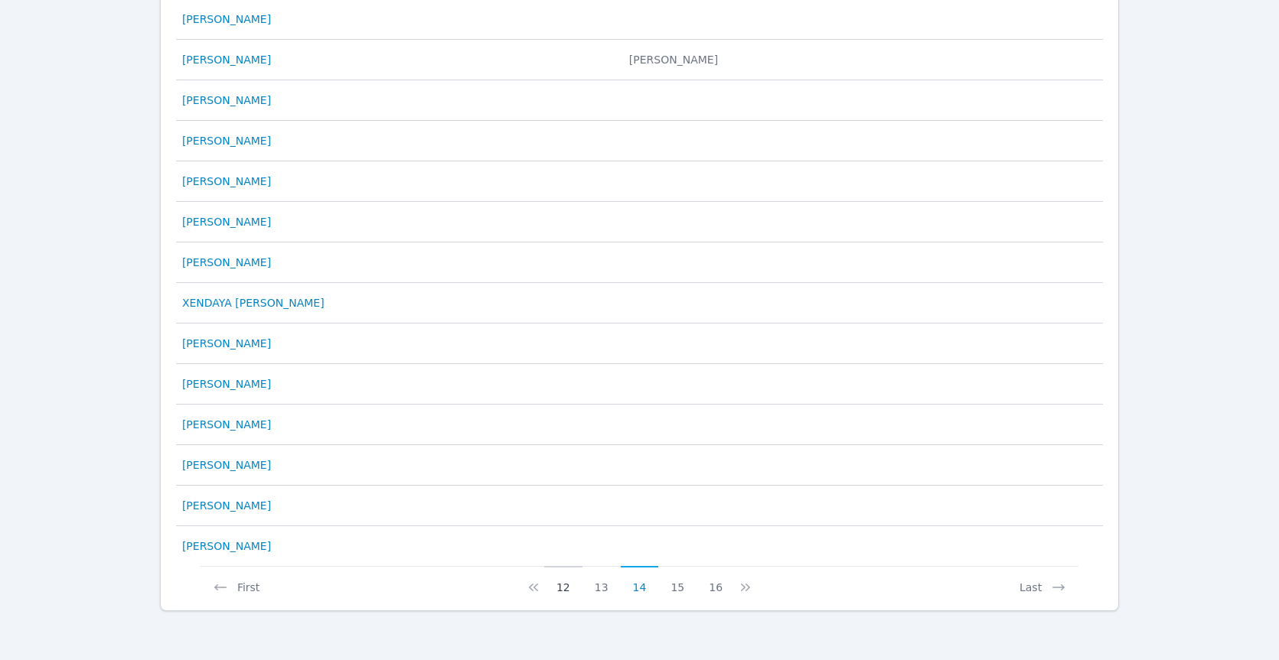
click at [574, 591] on button "12" at bounding box center [563, 580] width 38 height 29
click at [578, 587] on button "10" at bounding box center [563, 580] width 38 height 29
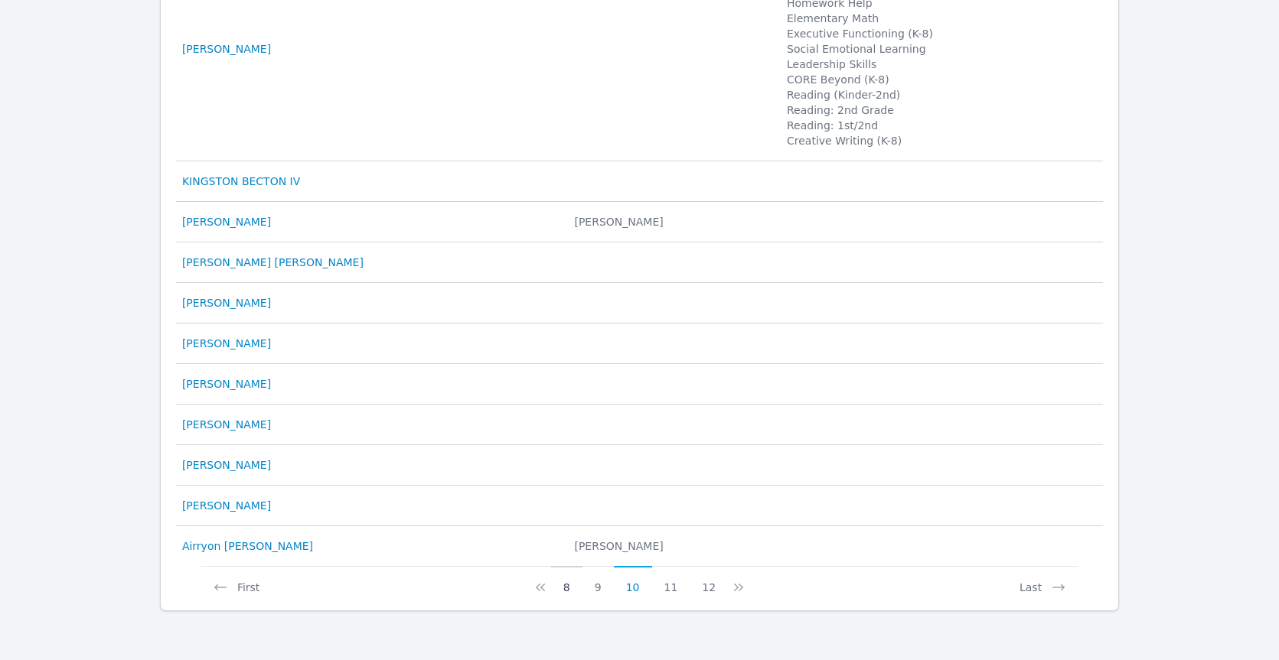
click at [558, 586] on button "8" at bounding box center [566, 580] width 31 height 29
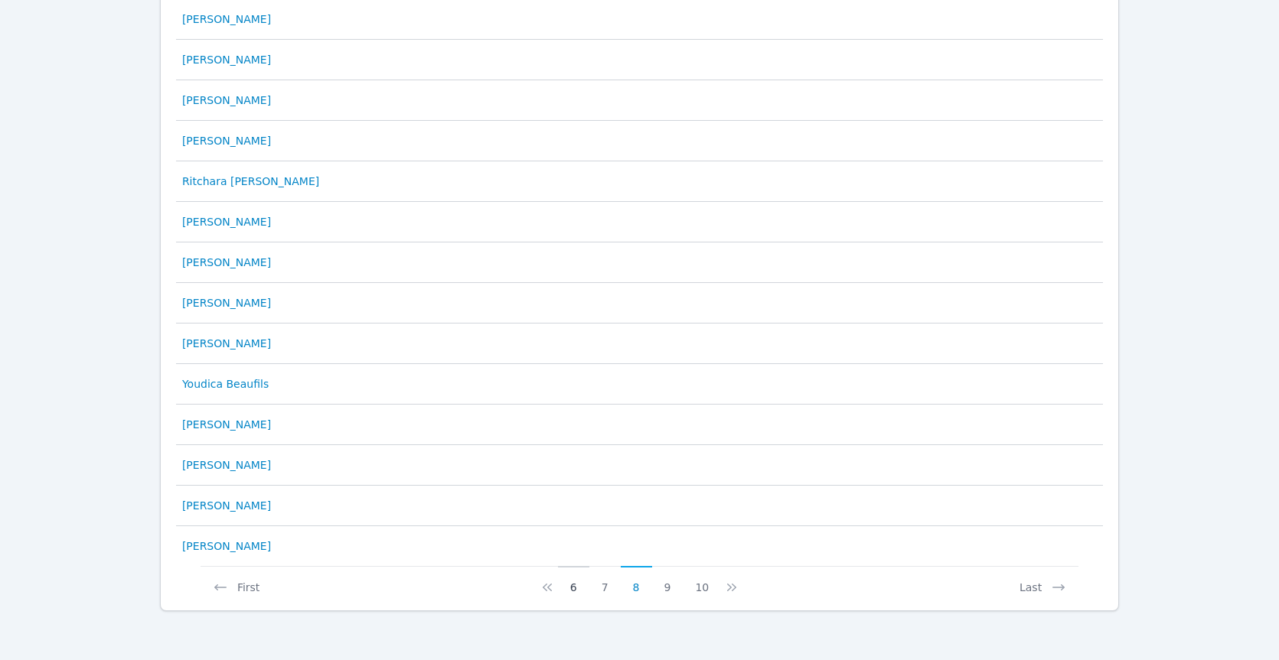
click at [579, 588] on button "6" at bounding box center [573, 580] width 31 height 29
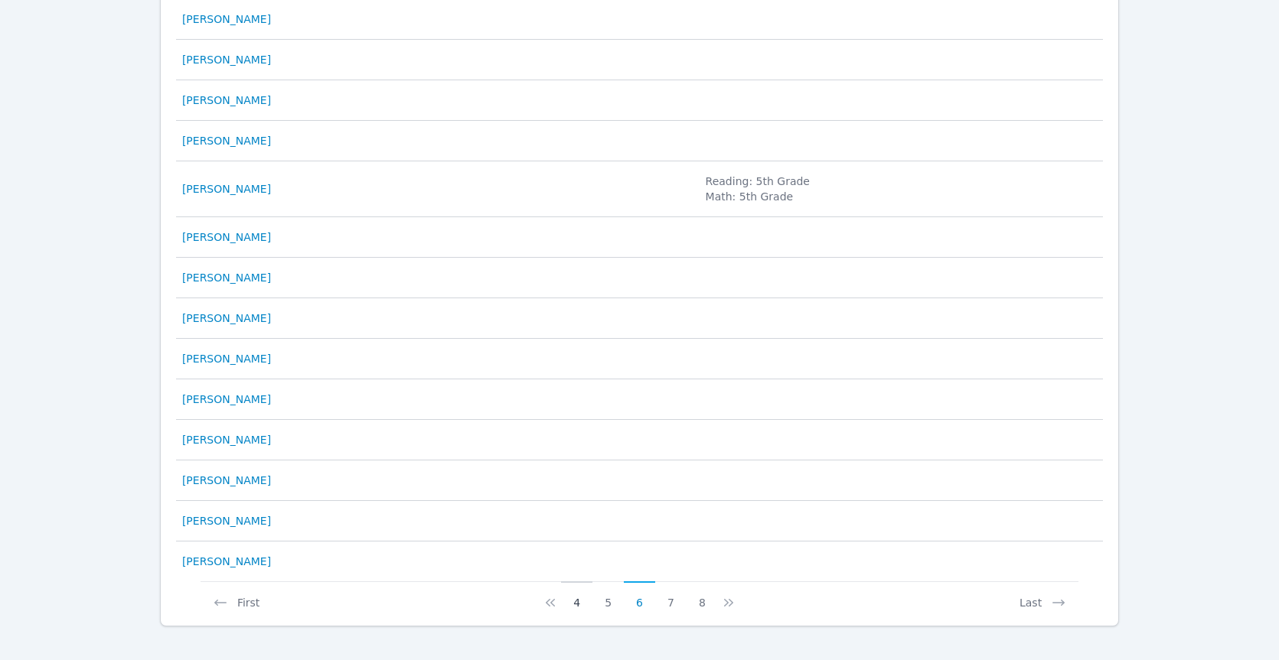
click at [573, 601] on button "4" at bounding box center [576, 596] width 31 height 29
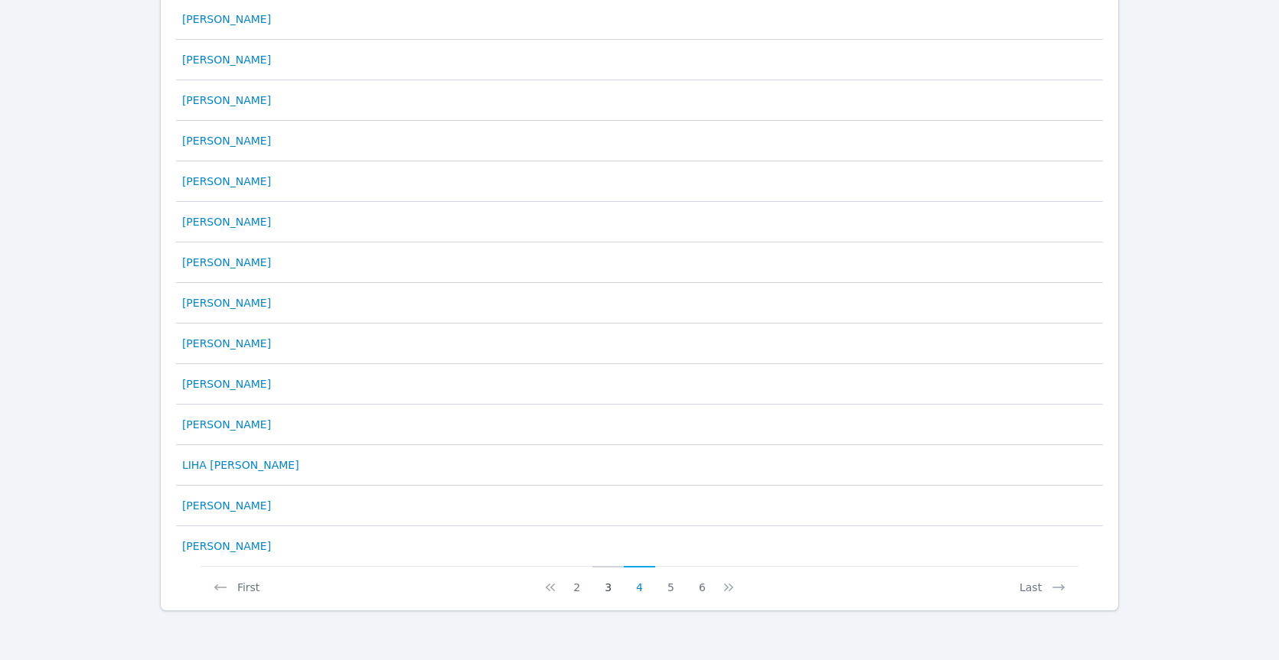
click at [605, 593] on button "3" at bounding box center [607, 580] width 31 height 29
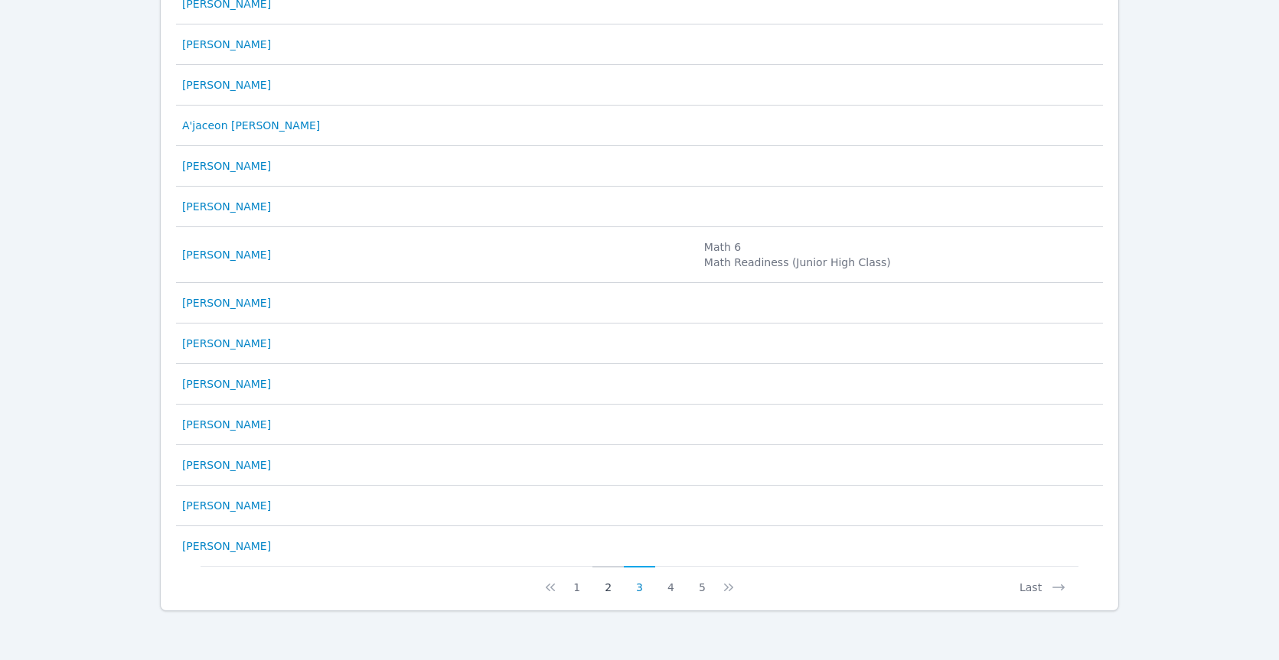
click at [603, 592] on button "2" at bounding box center [607, 580] width 31 height 29
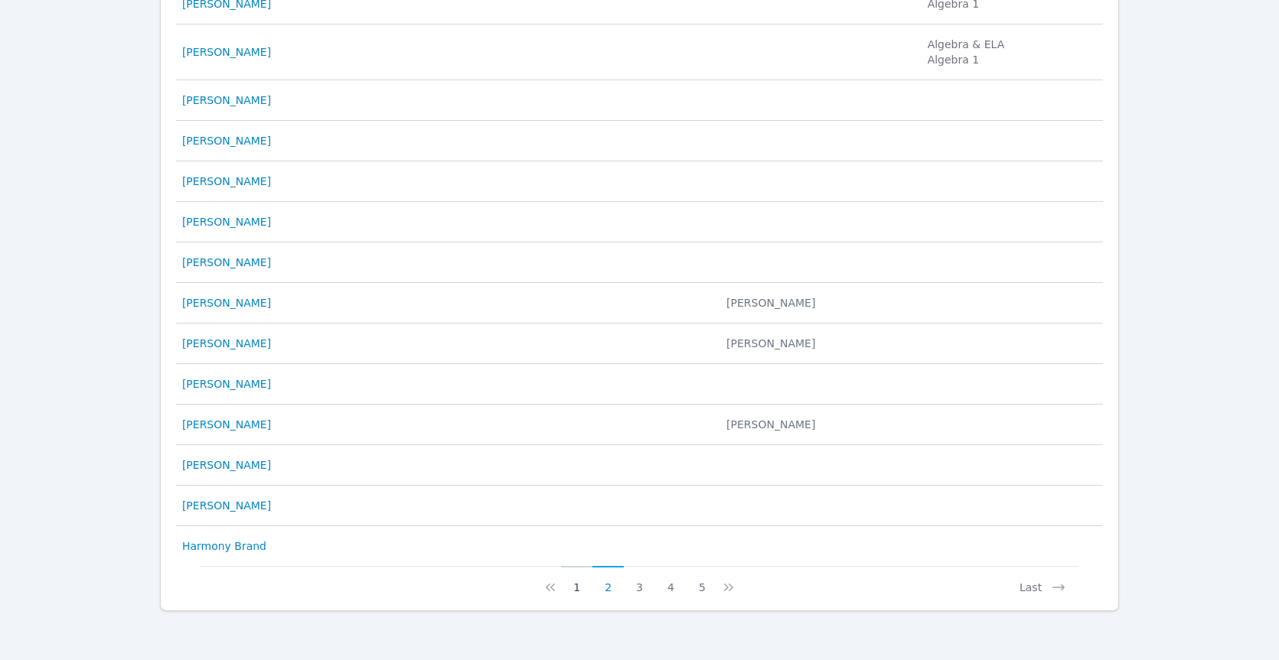
click at [583, 579] on button "1" at bounding box center [576, 580] width 31 height 29
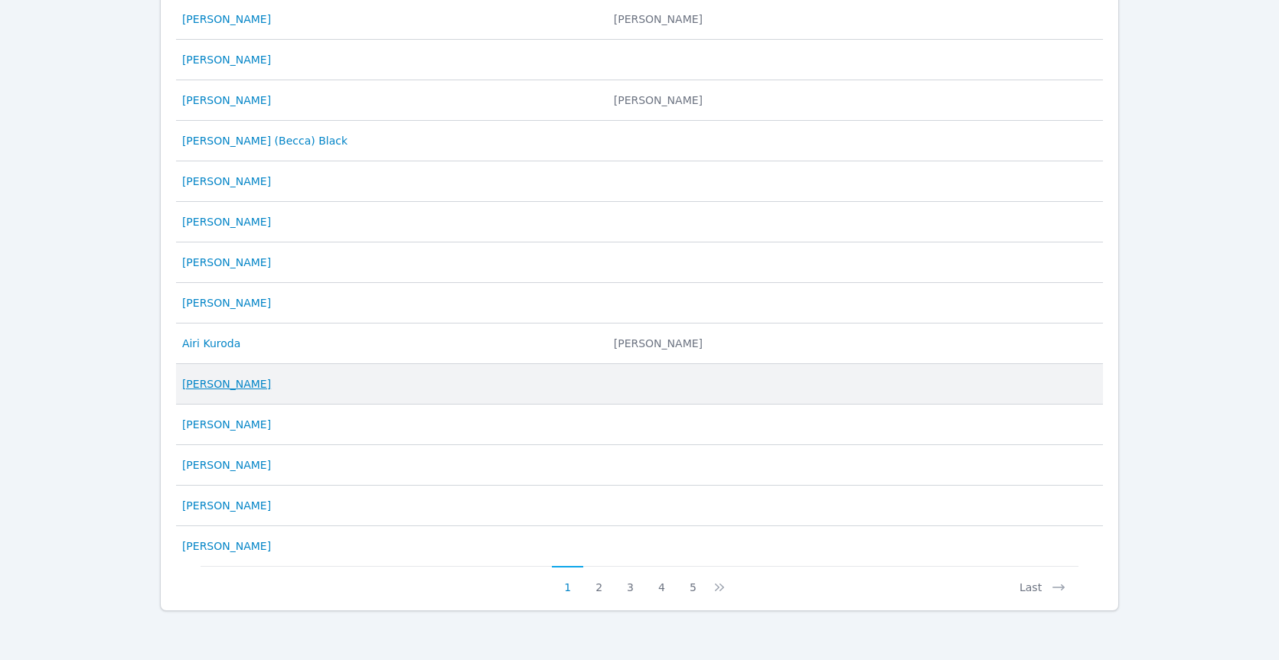
click at [224, 384] on link "Nelson Martinez-Juarez" at bounding box center [226, 383] width 89 height 15
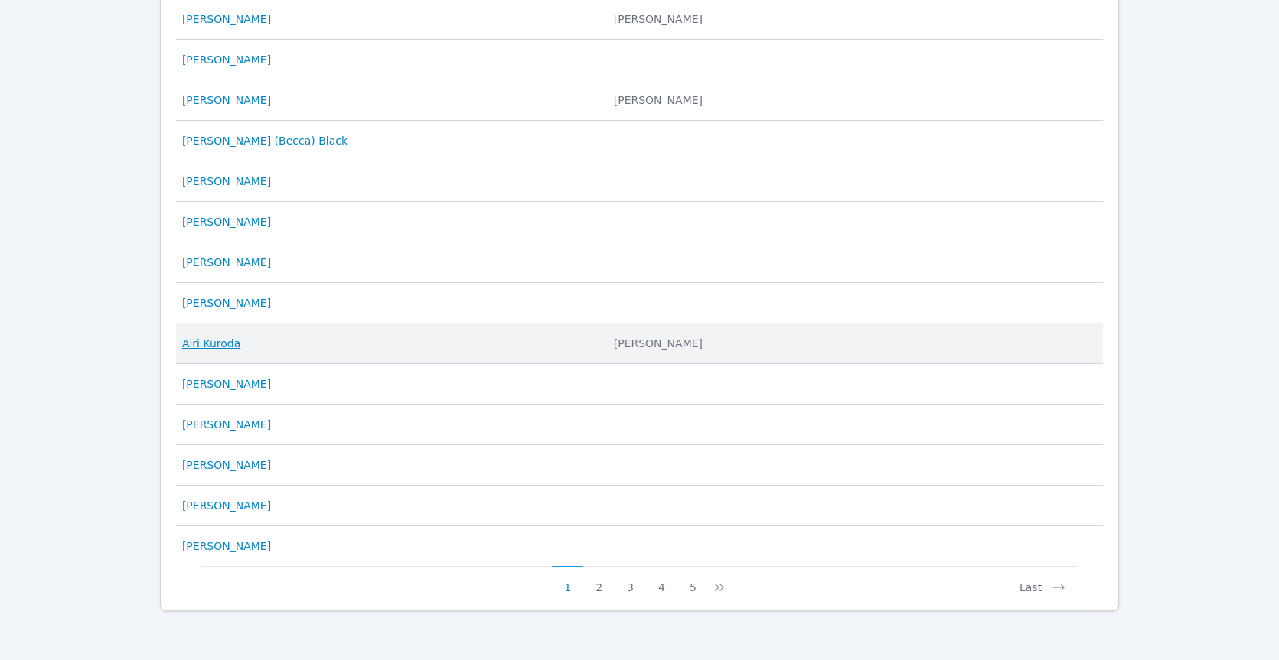
click at [228, 340] on link "Airi Kuroda" at bounding box center [211, 343] width 58 height 15
